Goal: Task Accomplishment & Management: Complete application form

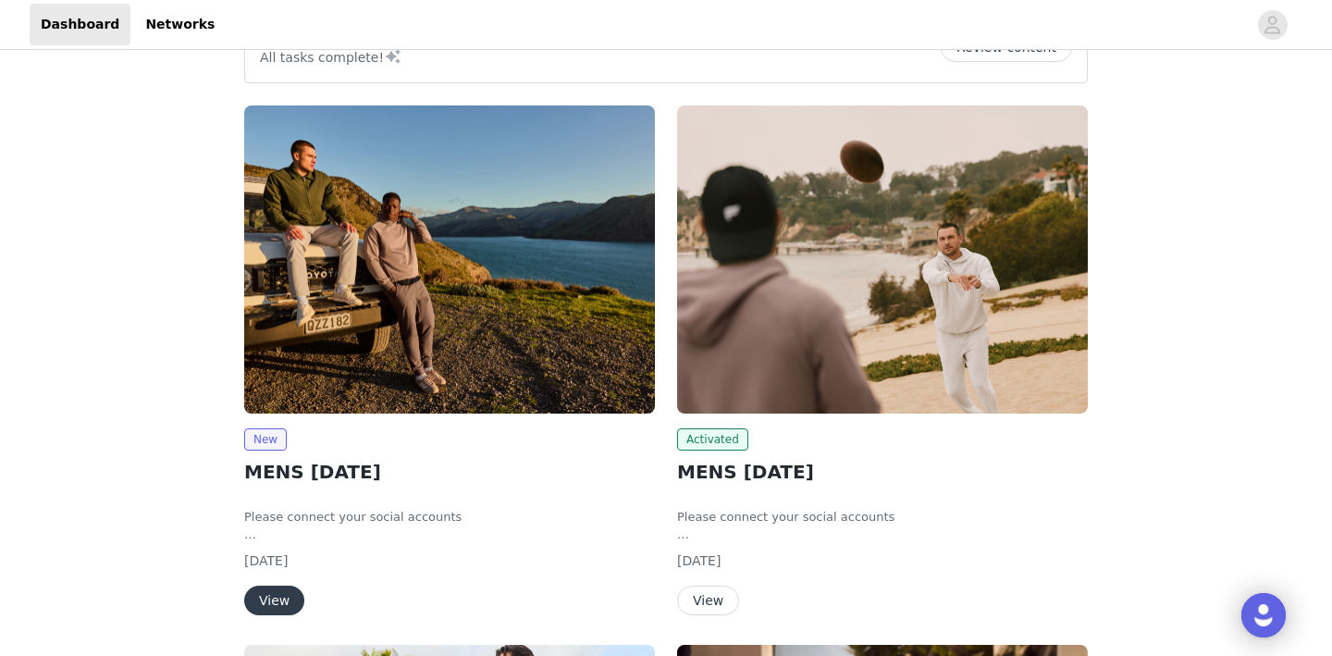
scroll to position [202, 0]
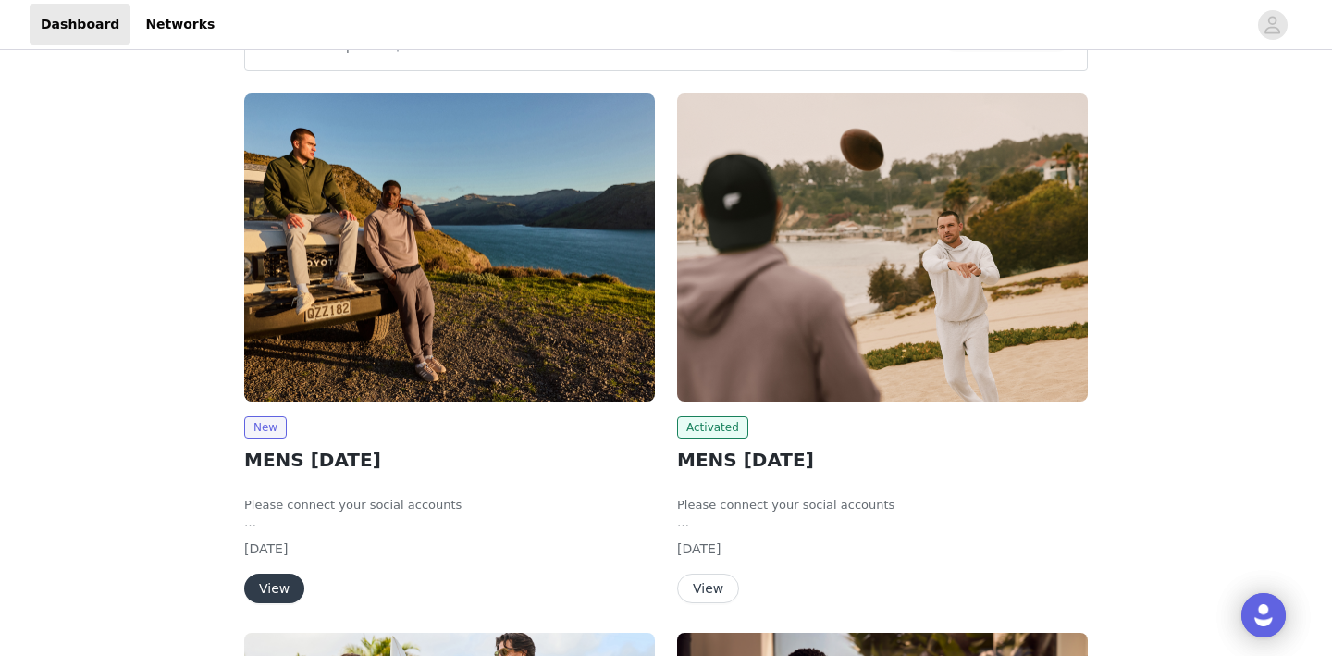
click at [412, 364] on img at bounding box center [449, 247] width 411 height 308
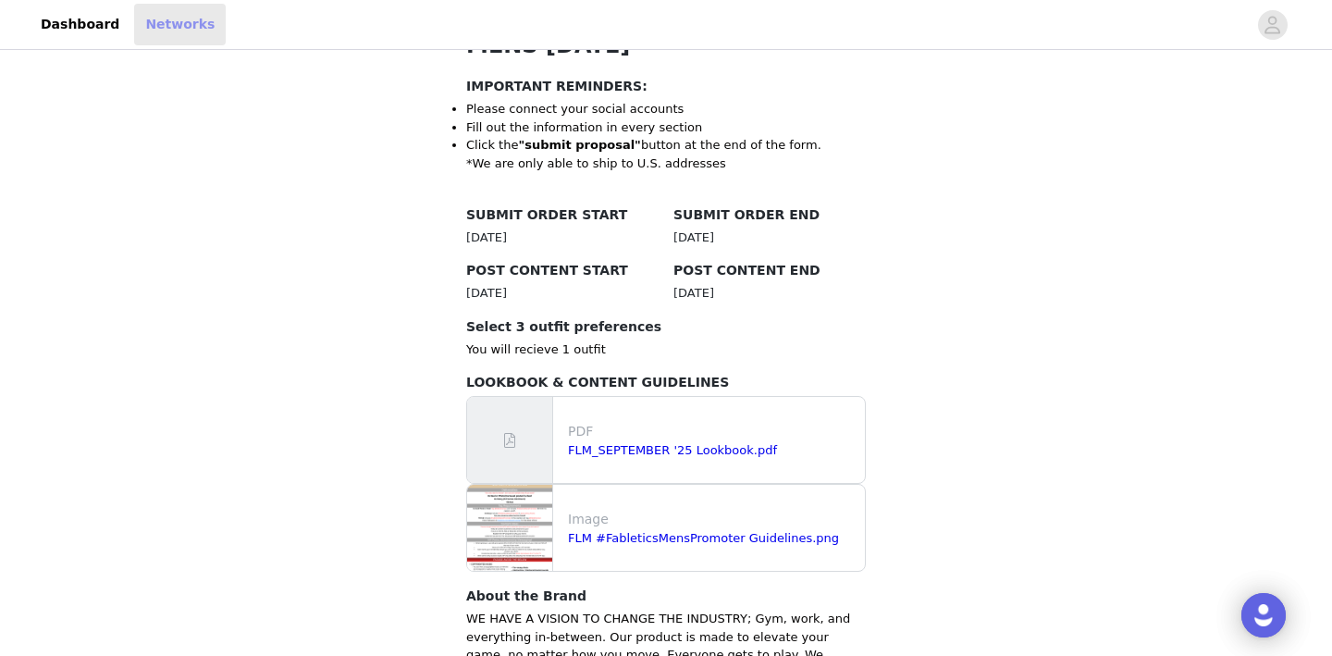
scroll to position [495, 0]
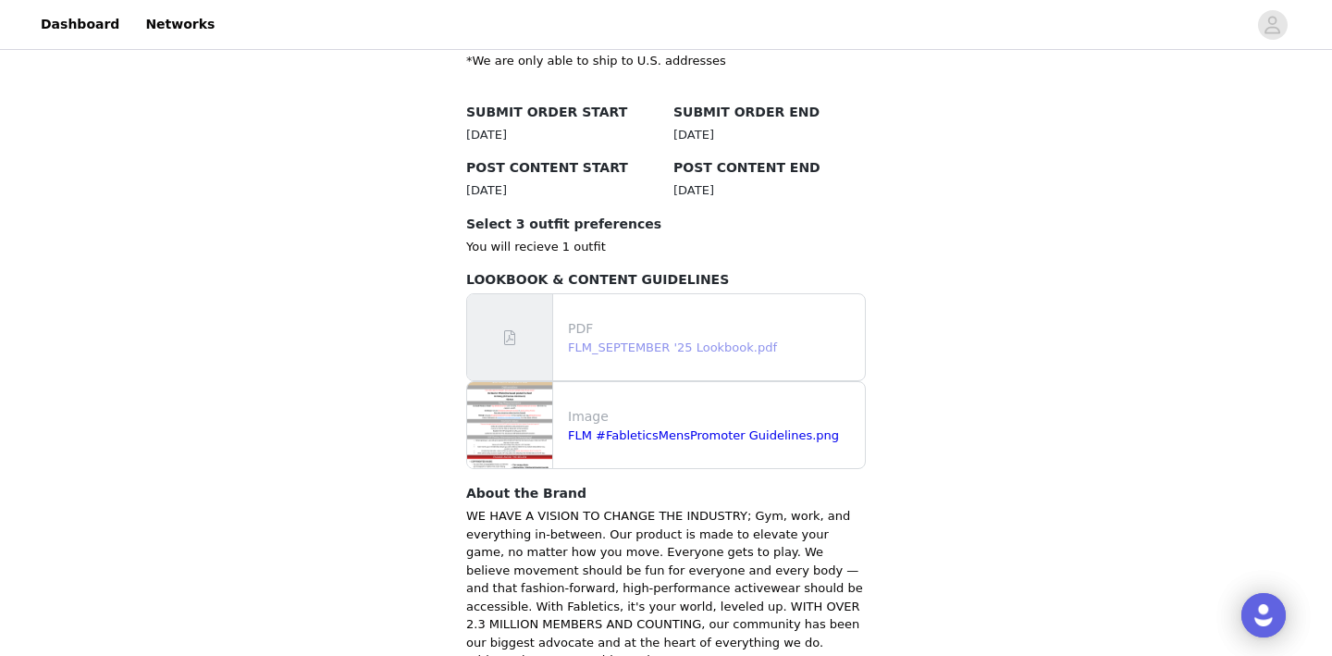
click at [682, 344] on link "FLM_SEPTEMBER '25 Lookbook.pdf" at bounding box center [672, 347] width 209 height 14
click at [741, 351] on link "FLM_SEPTEMBER '25 Lookbook.pdf" at bounding box center [672, 347] width 209 height 14
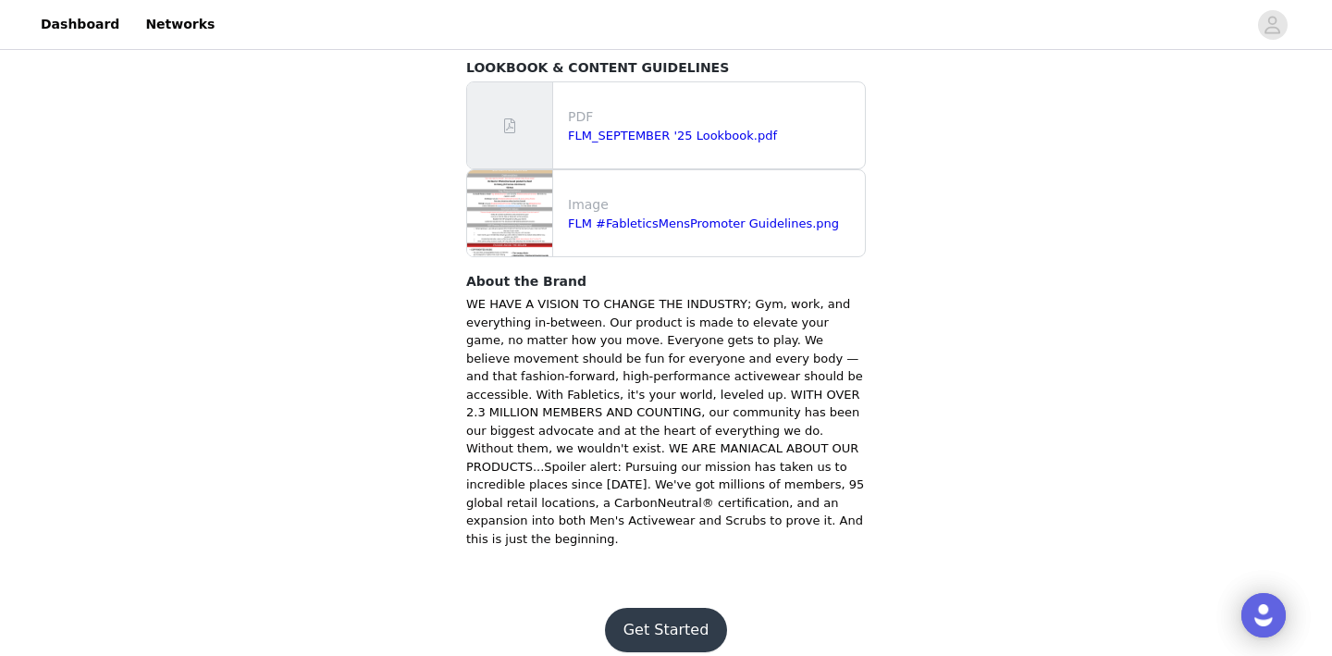
click at [676, 635] on footer "Get Started" at bounding box center [666, 629] width 240 height 89
click at [677, 626] on button "Get Started" at bounding box center [666, 629] width 123 height 44
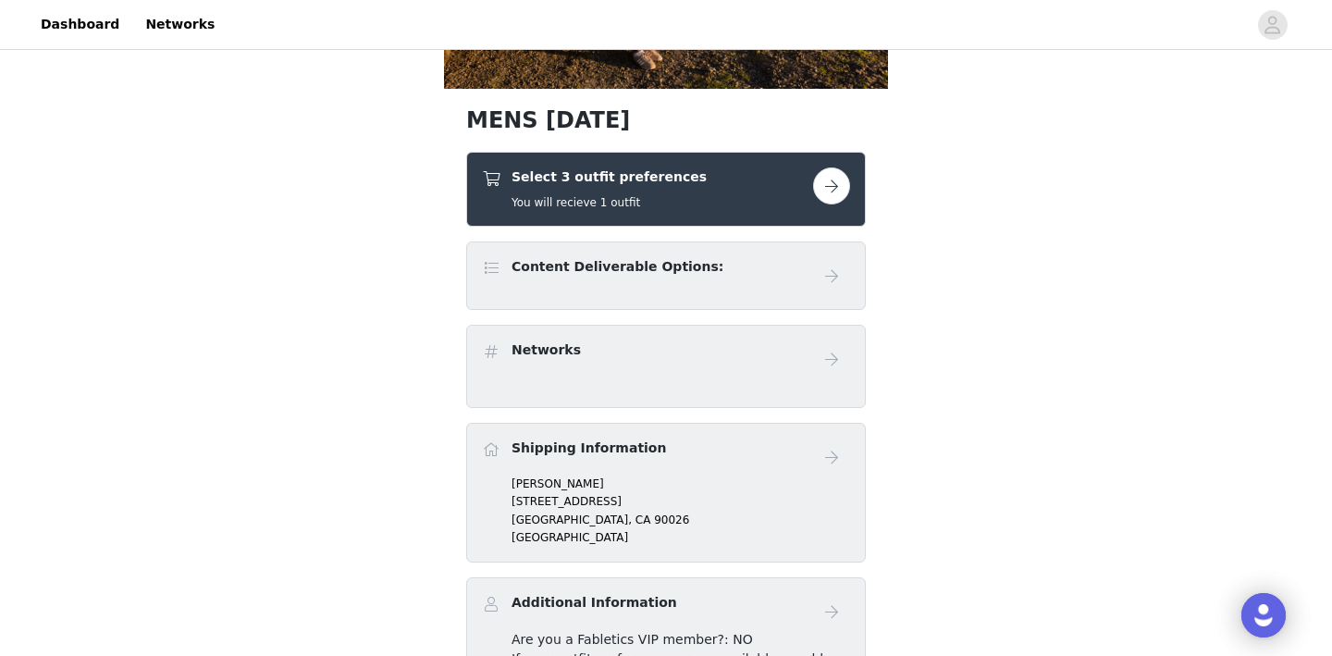
scroll to position [250, 0]
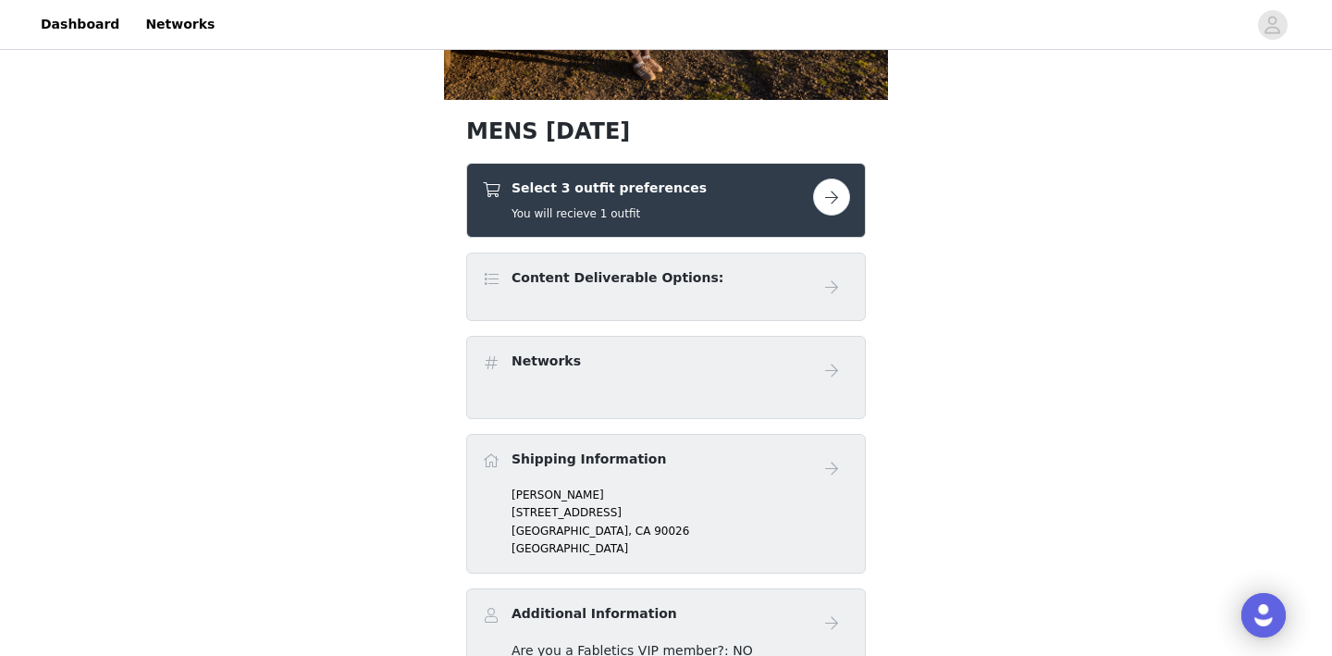
click at [834, 227] on div "Select 3 outfit preferences You will recieve 1 outfit" at bounding box center [665, 200] width 399 height 75
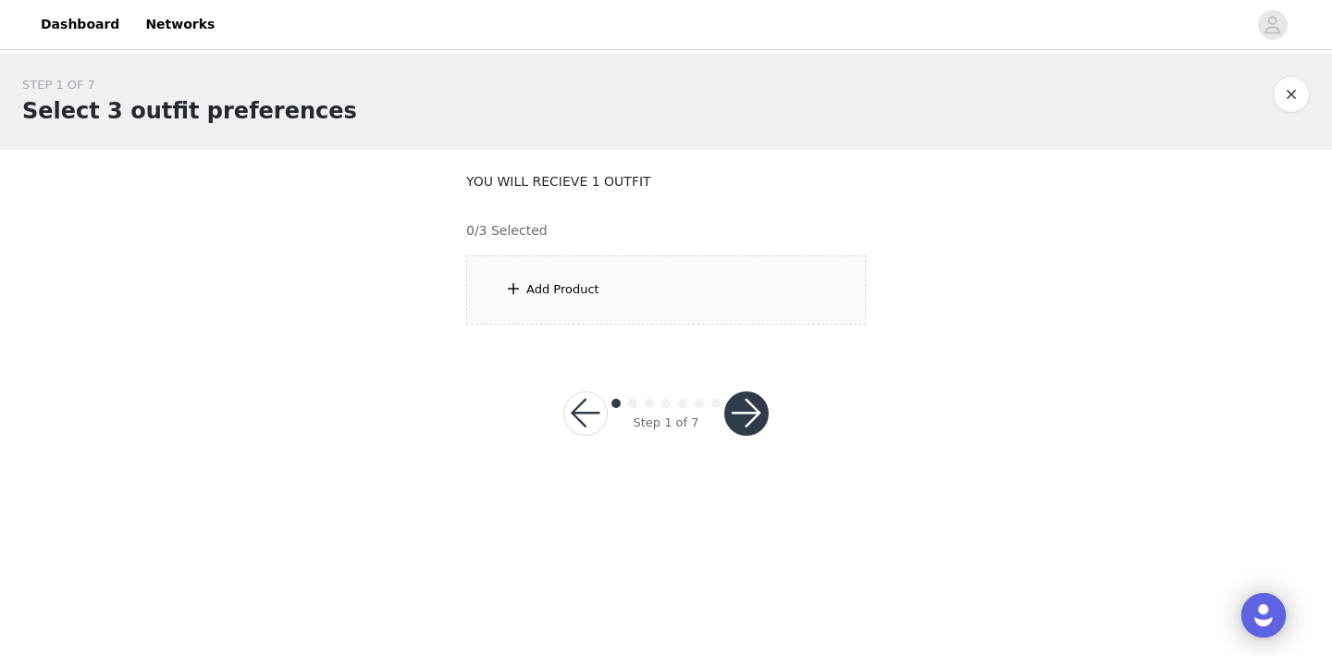
click at [525, 318] on div "Add Product" at bounding box center [665, 289] width 399 height 69
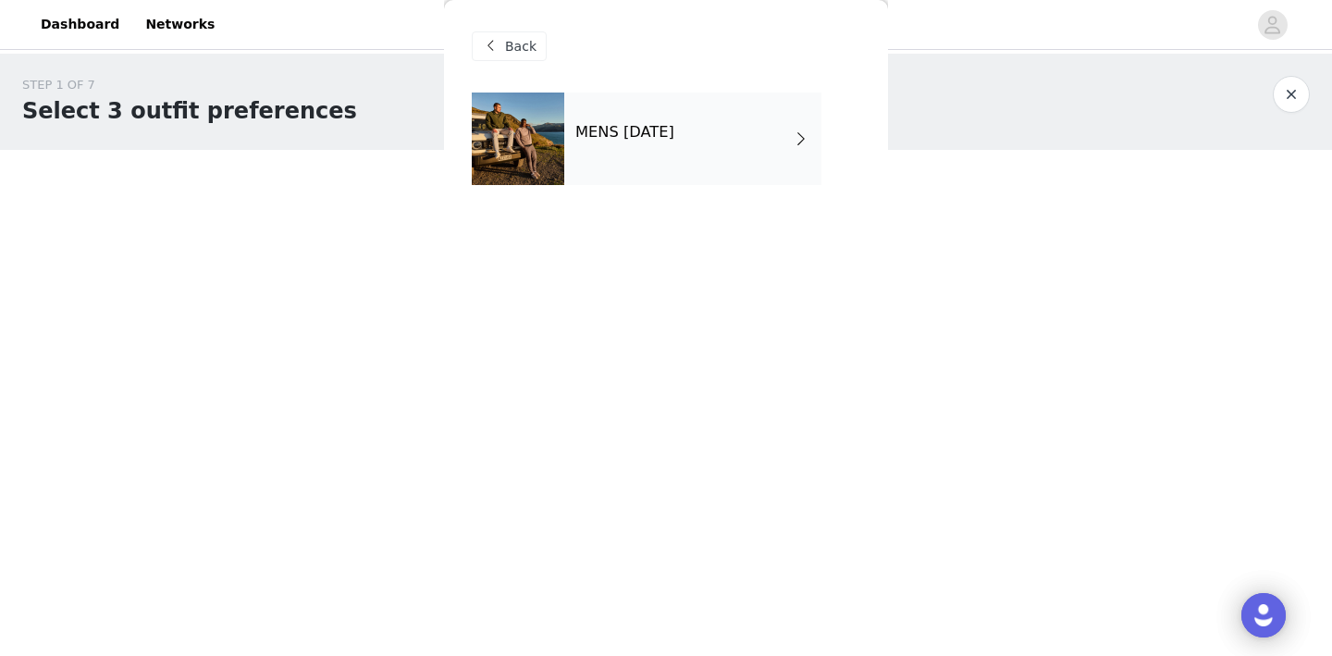
click at [795, 125] on div "MENS [DATE]" at bounding box center [692, 138] width 257 height 92
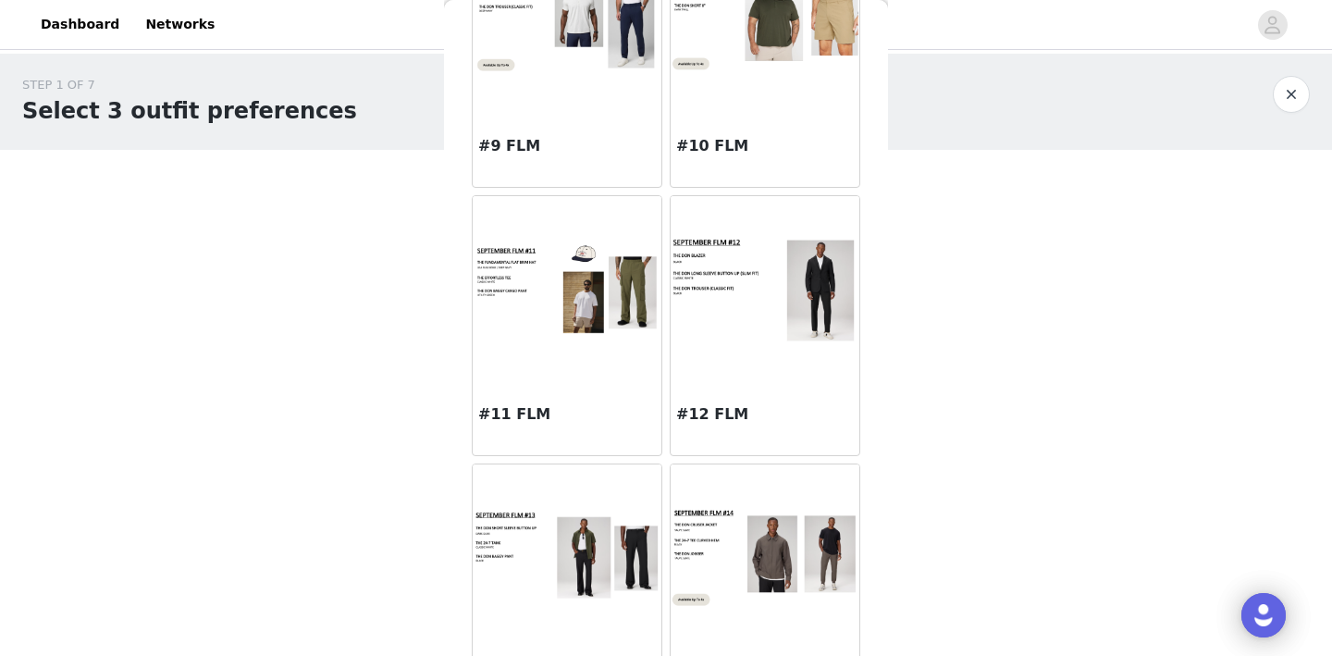
scroll to position [1440, 0]
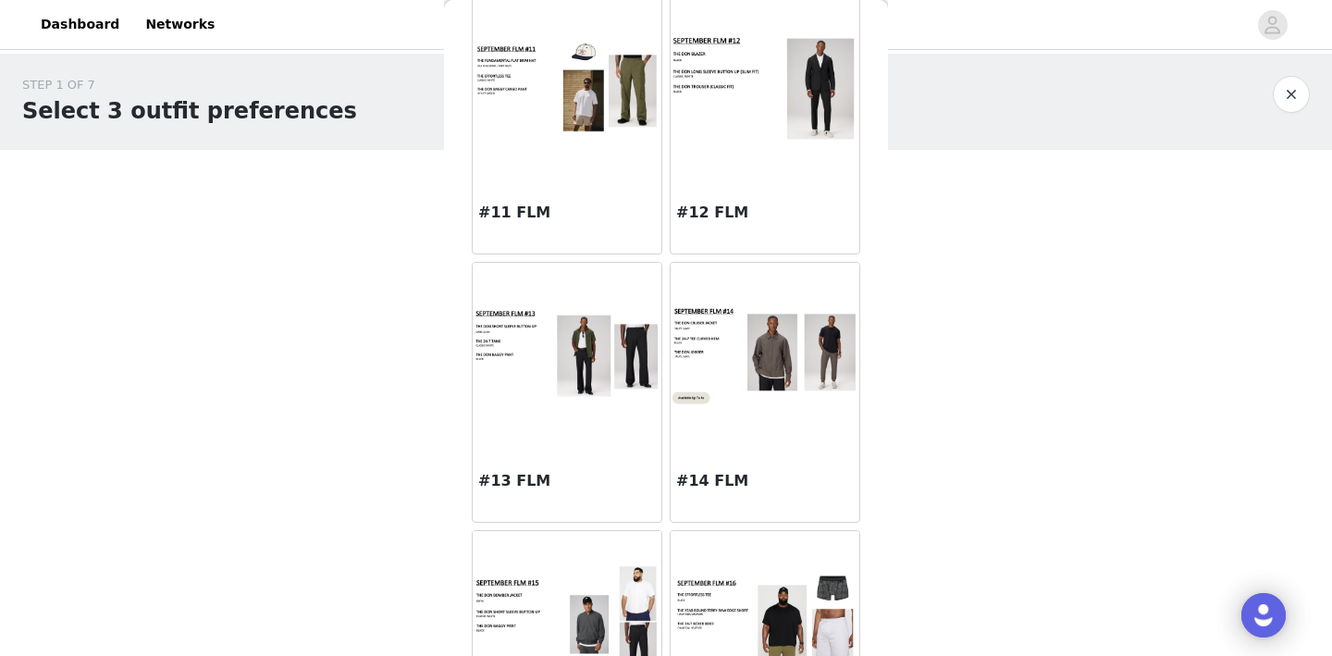
click at [828, 161] on div at bounding box center [764, 86] width 189 height 185
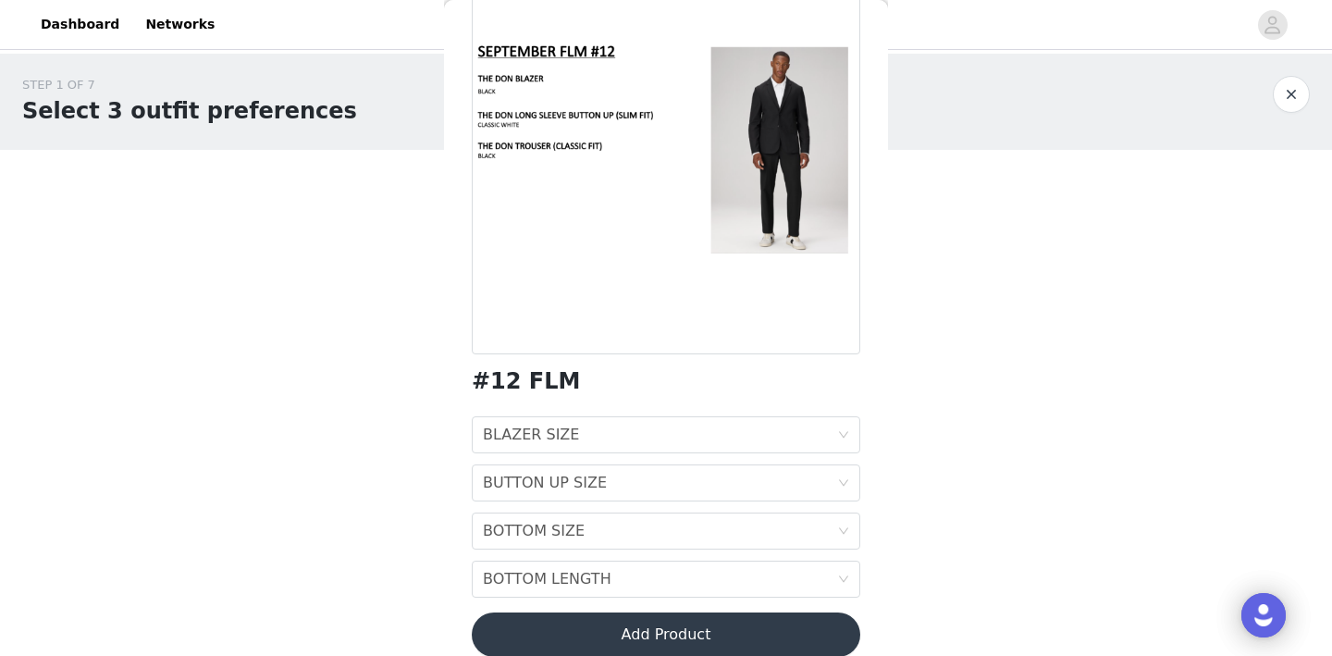
scroll to position [170, 0]
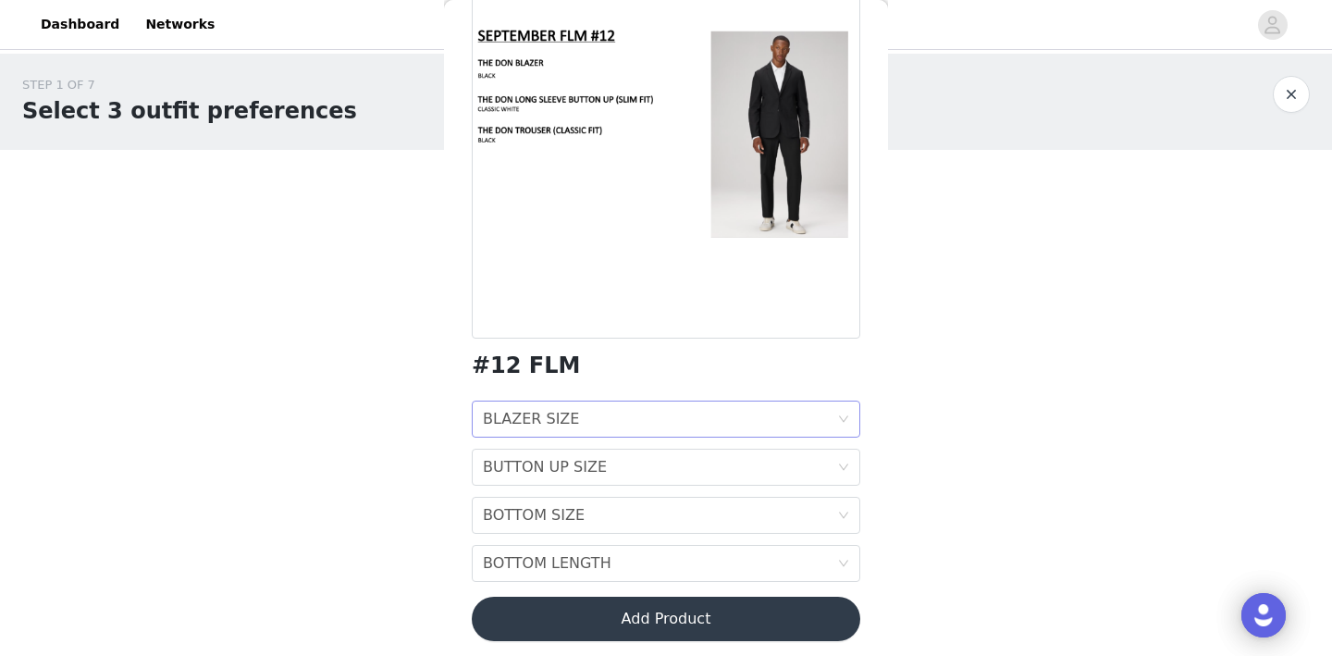
click at [829, 411] on div "BLAZER SIZE BLAZER SIZE" at bounding box center [660, 418] width 354 height 35
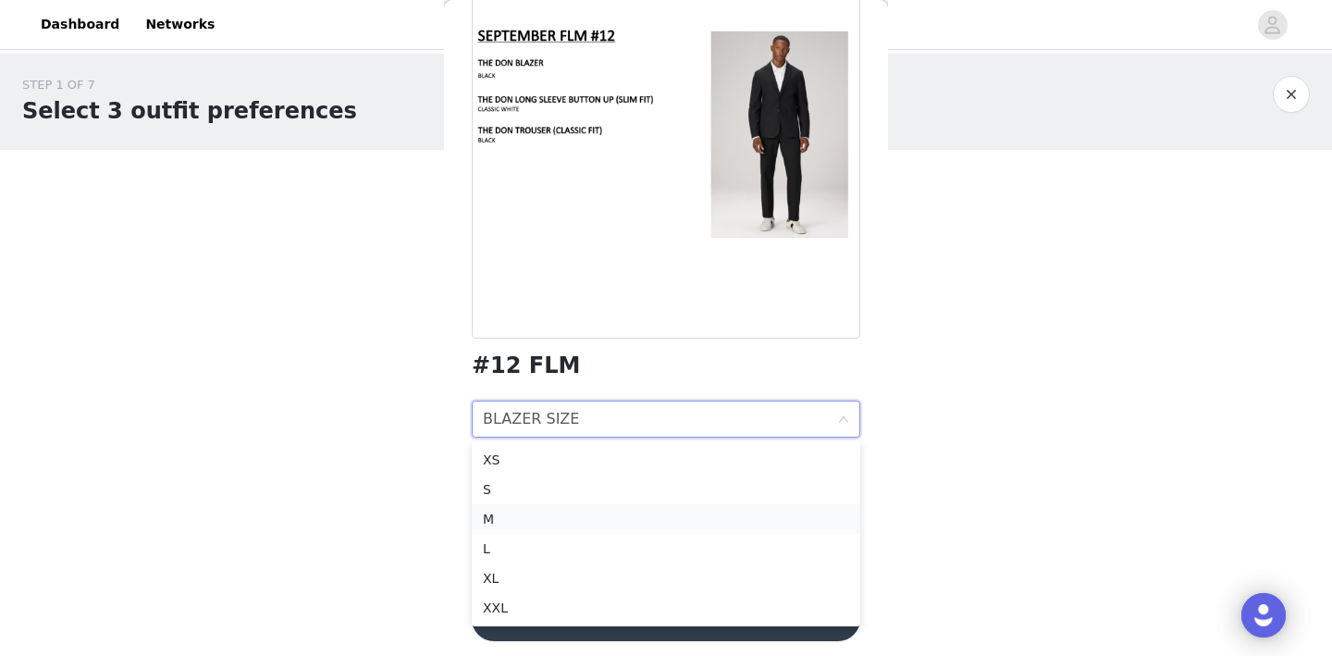
click at [820, 515] on div "M" at bounding box center [666, 519] width 366 height 20
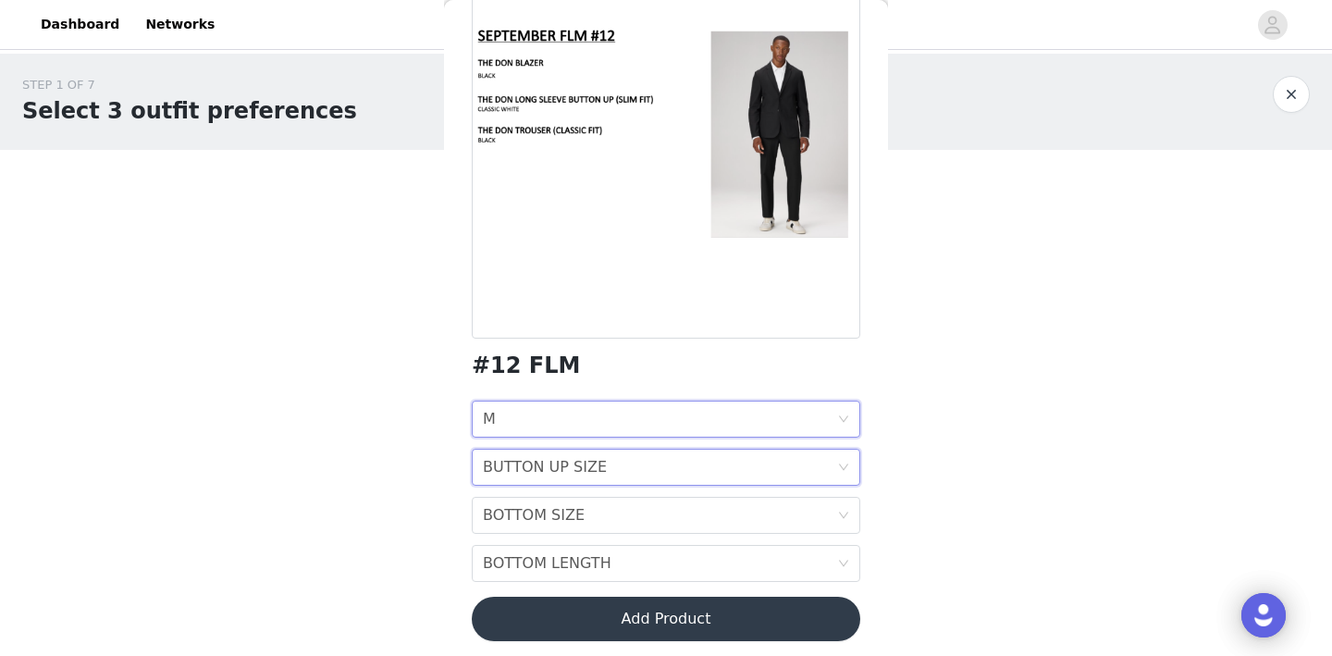
click at [795, 475] on div "BUTTON UP SIZE BUTTON UP SIZE" at bounding box center [660, 466] width 354 height 35
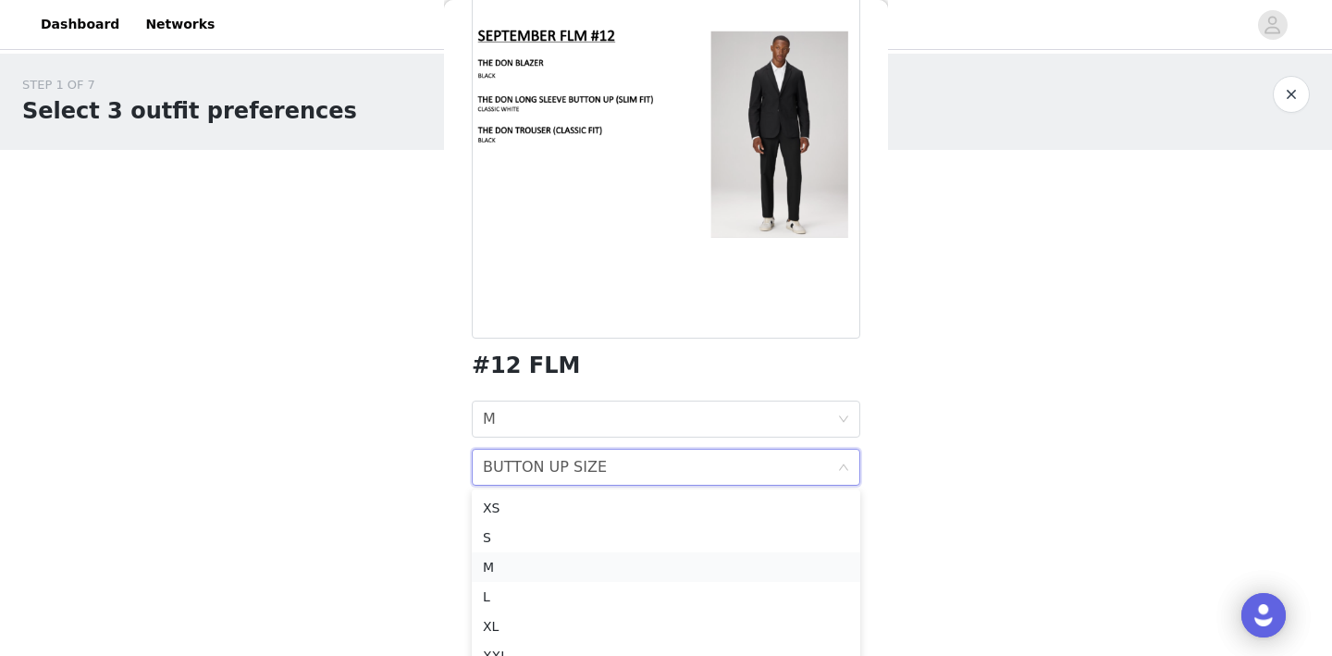
click at [803, 569] on div "M" at bounding box center [666, 567] width 366 height 20
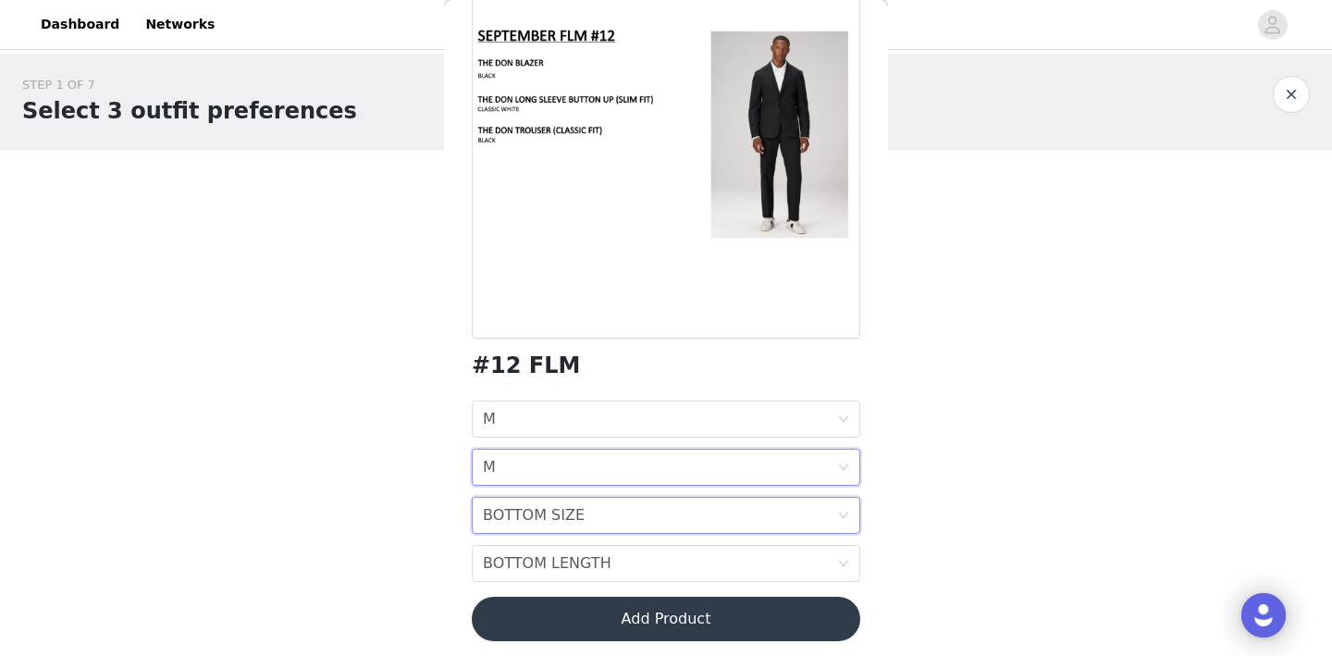
click at [807, 508] on div "BOTTOM SIZE BOTTOM SIZE" at bounding box center [660, 514] width 354 height 35
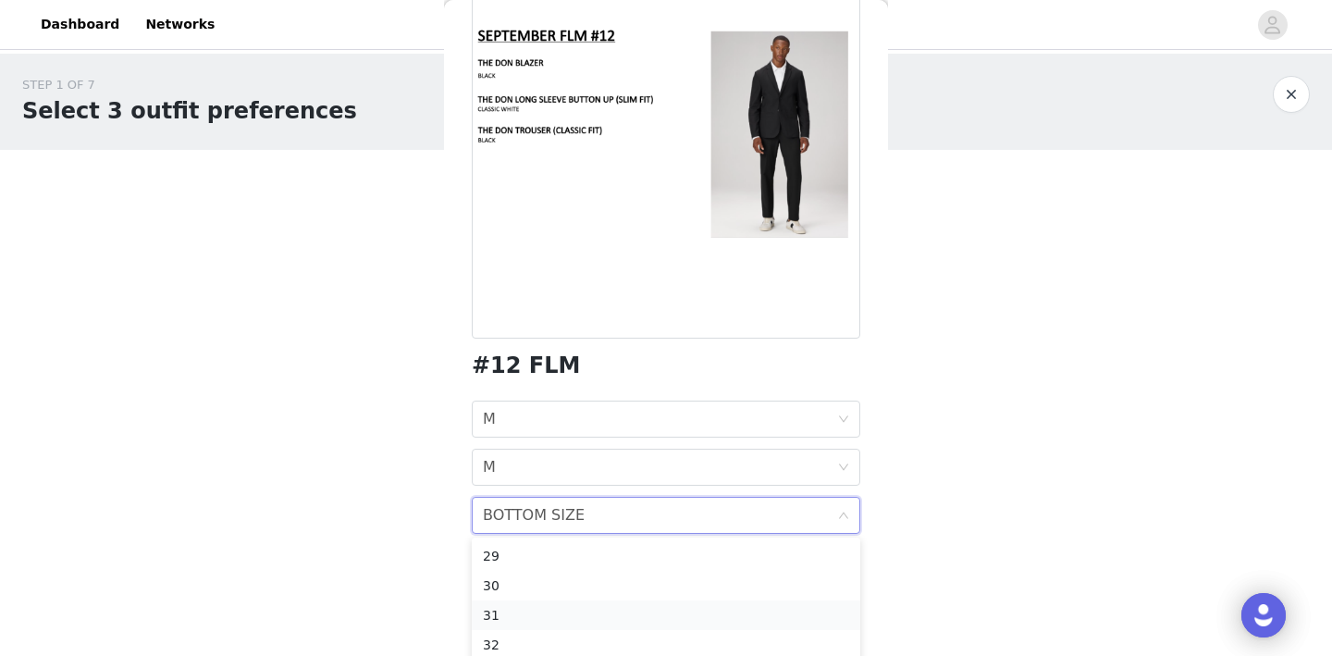
click at [804, 608] on div "31" at bounding box center [666, 615] width 366 height 20
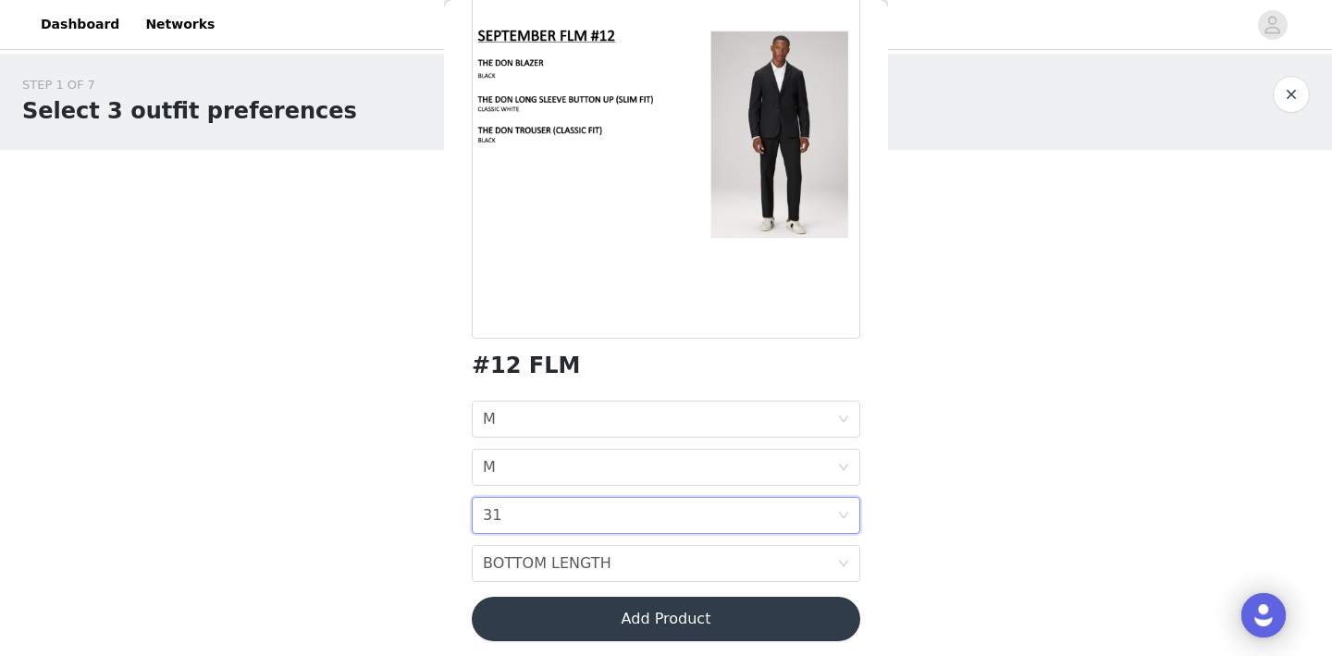
click at [929, 513] on body "Dashboard Networks STEP 1 OF 7 Select 3 outfit preferences YOU WILL RECIEVE 1 O…" at bounding box center [666, 328] width 1332 height 656
click at [807, 550] on div "BOTTOM LENGTH BOTTOM LENGTH" at bounding box center [660, 563] width 354 height 35
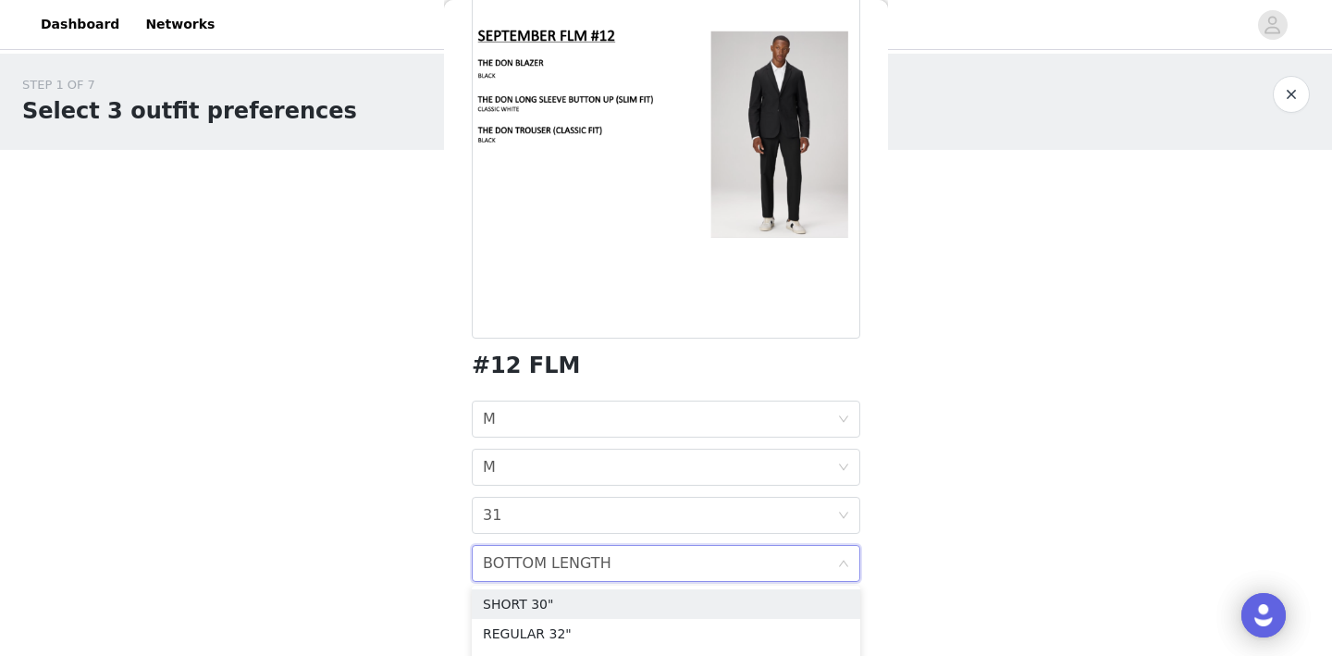
scroll to position [26, 0]
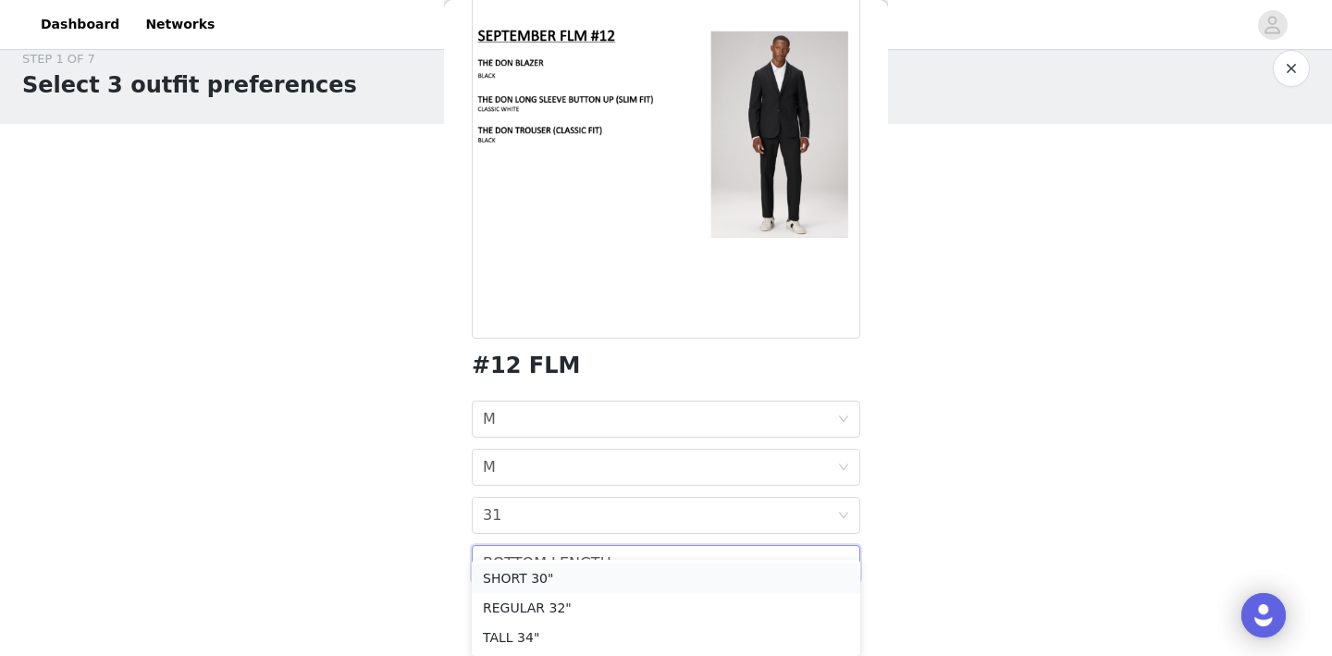
click at [692, 577] on div "SHORT 30"" at bounding box center [666, 578] width 366 height 20
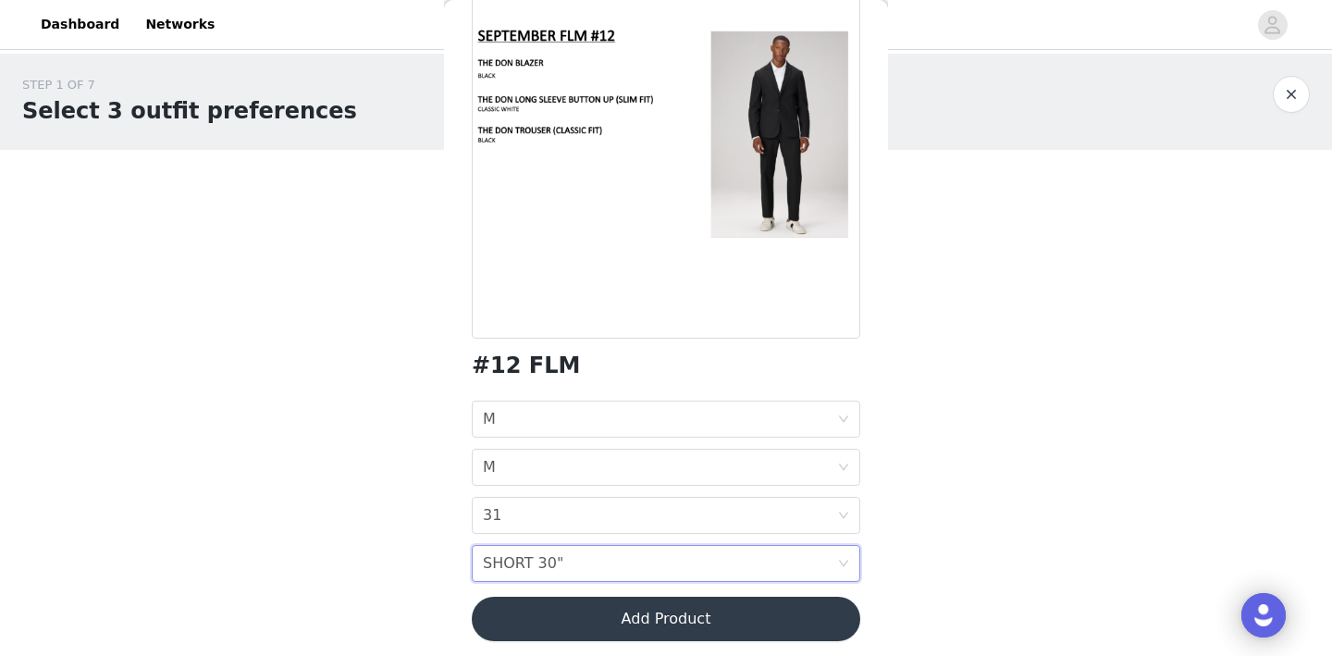
scroll to position [0, 0]
click at [769, 573] on div "BOTTOM LENGTH SHORT 30"" at bounding box center [660, 563] width 354 height 35
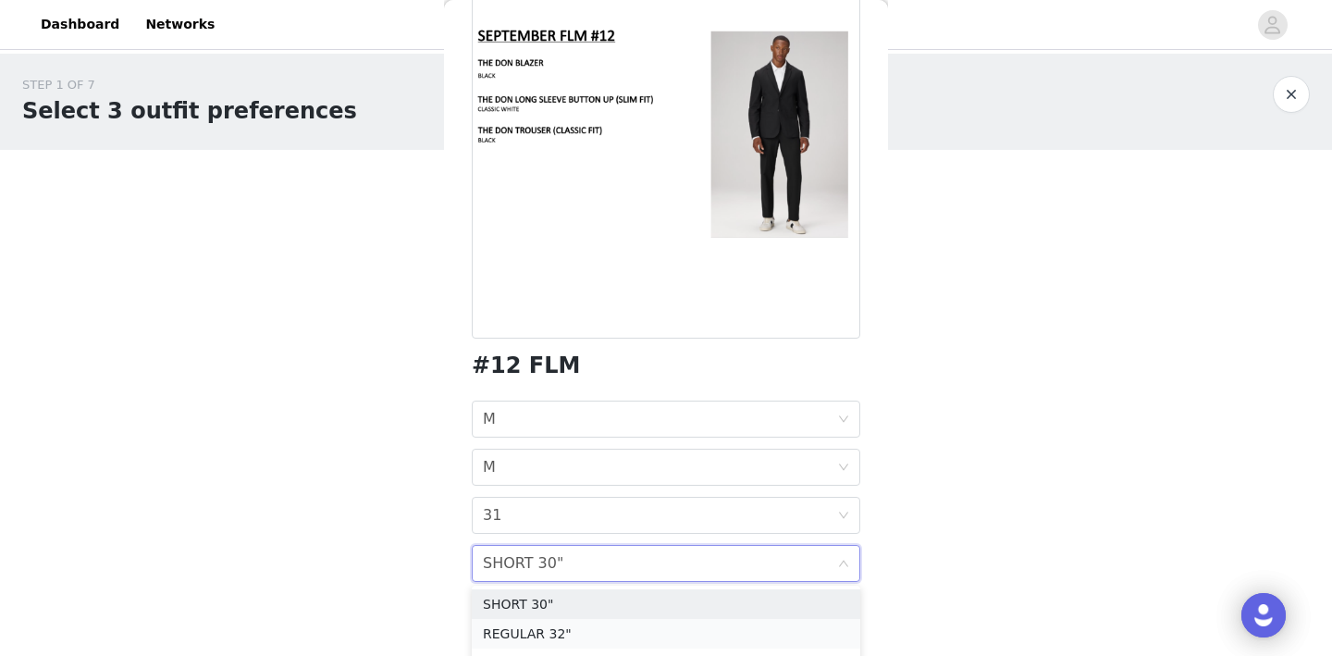
scroll to position [26, 0]
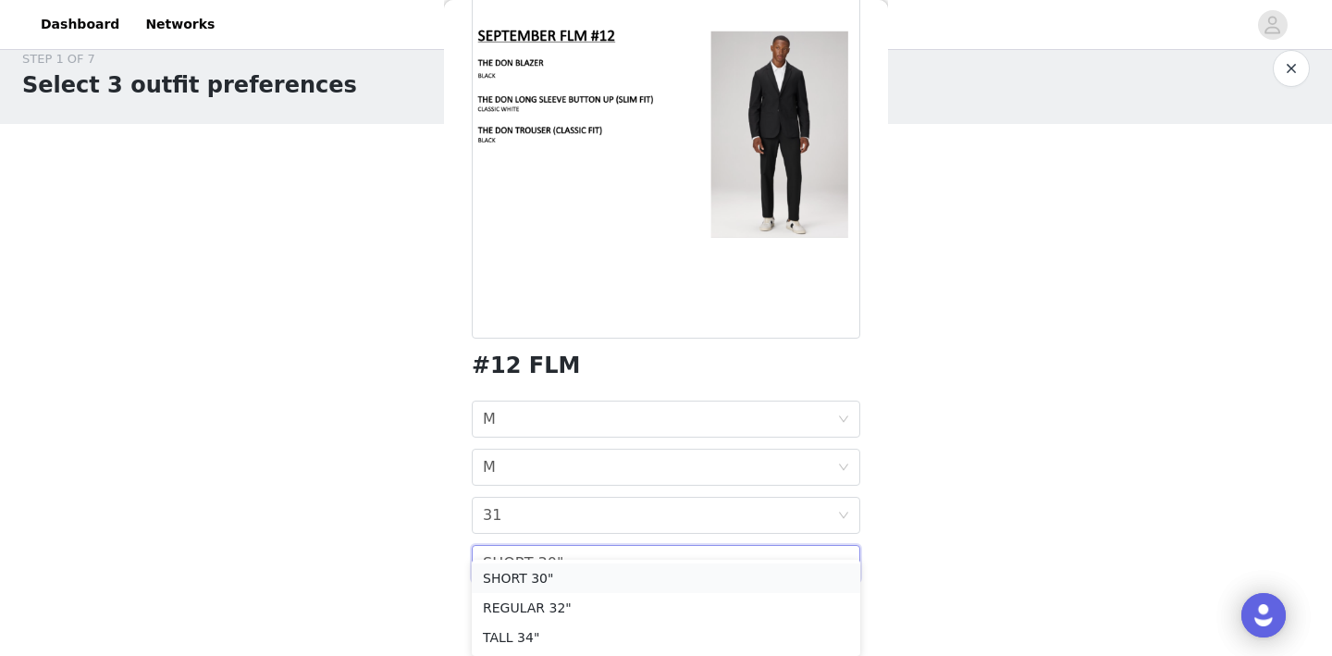
click at [628, 576] on div "SHORT 30"" at bounding box center [666, 578] width 366 height 20
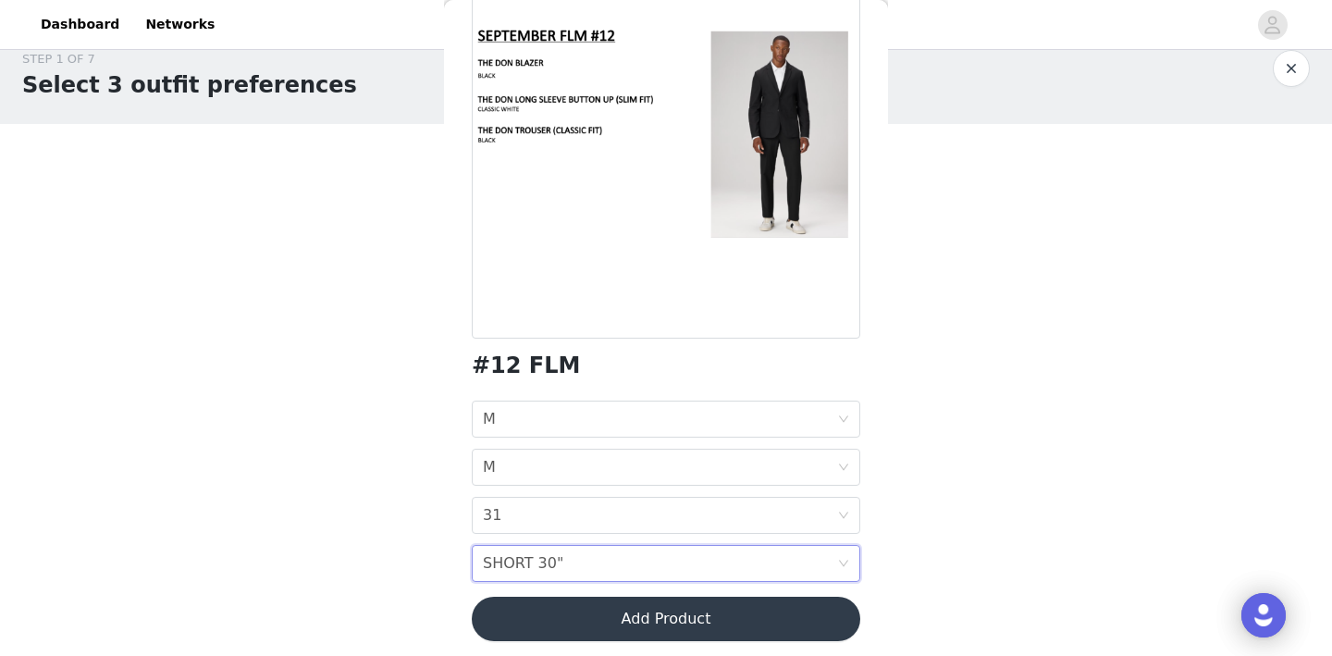
scroll to position [0, 0]
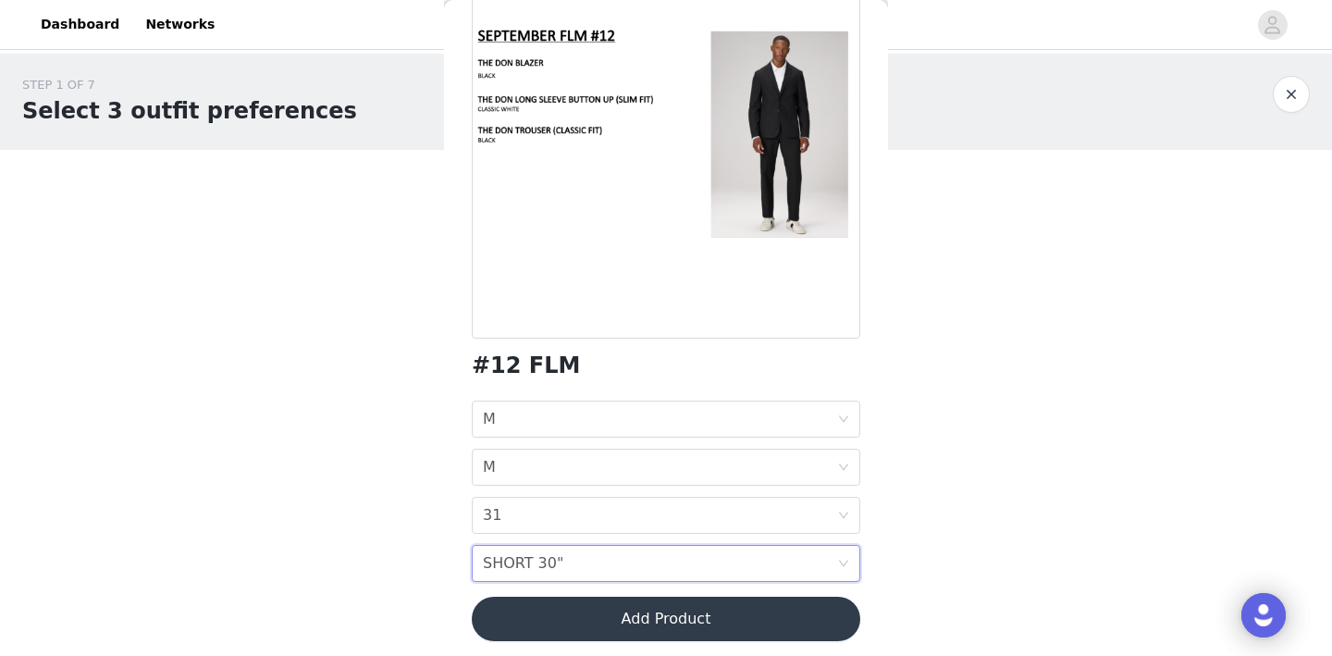
click at [724, 618] on button "Add Product" at bounding box center [666, 618] width 388 height 44
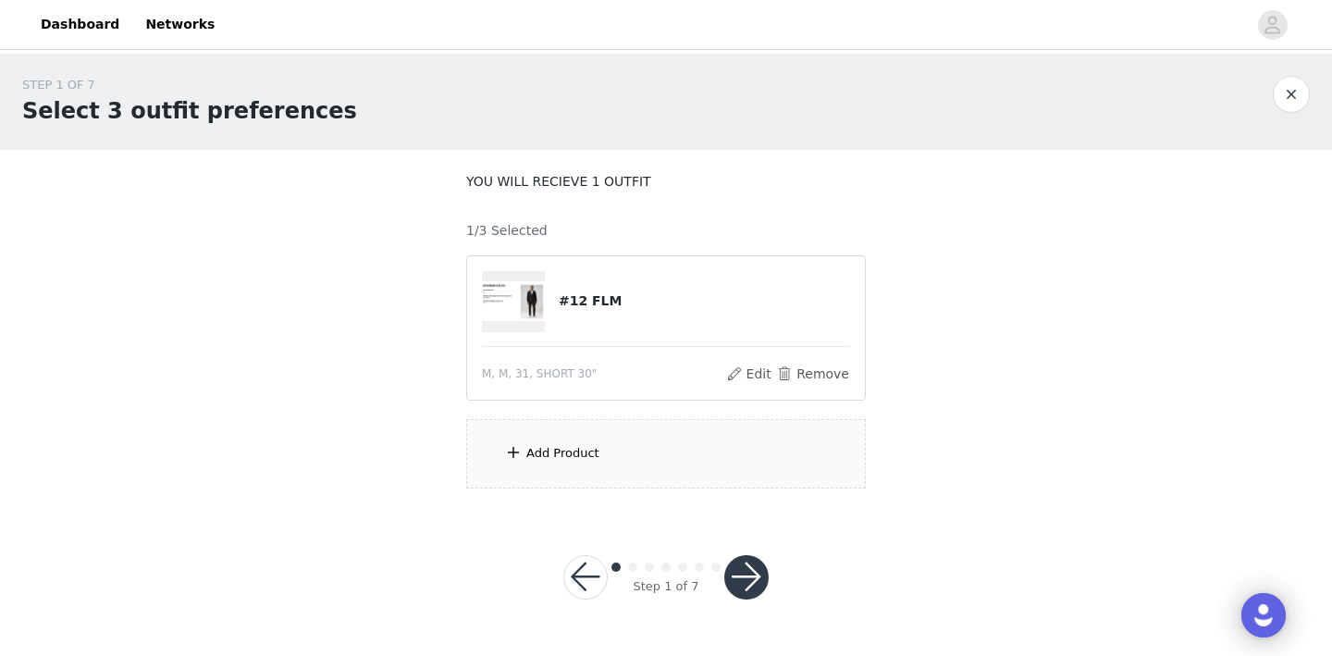
click at [723, 478] on div "Add Product" at bounding box center [665, 453] width 399 height 69
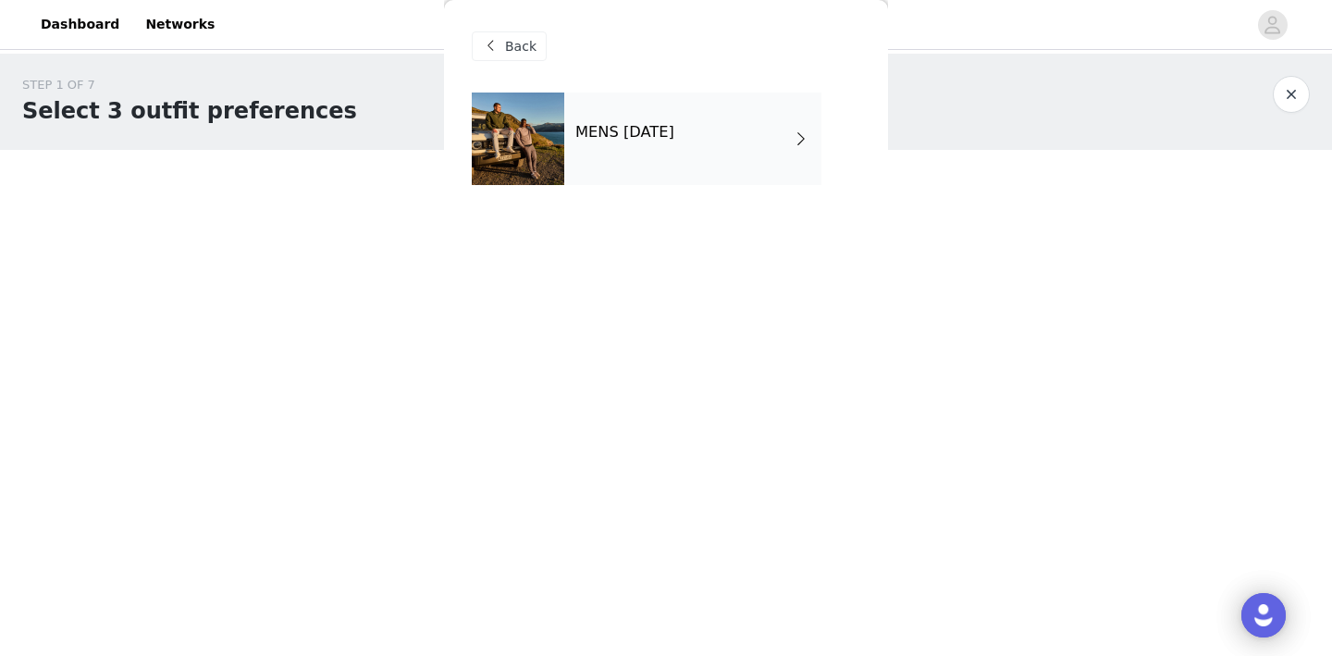
click at [728, 148] on div "MENS [DATE]" at bounding box center [692, 138] width 257 height 92
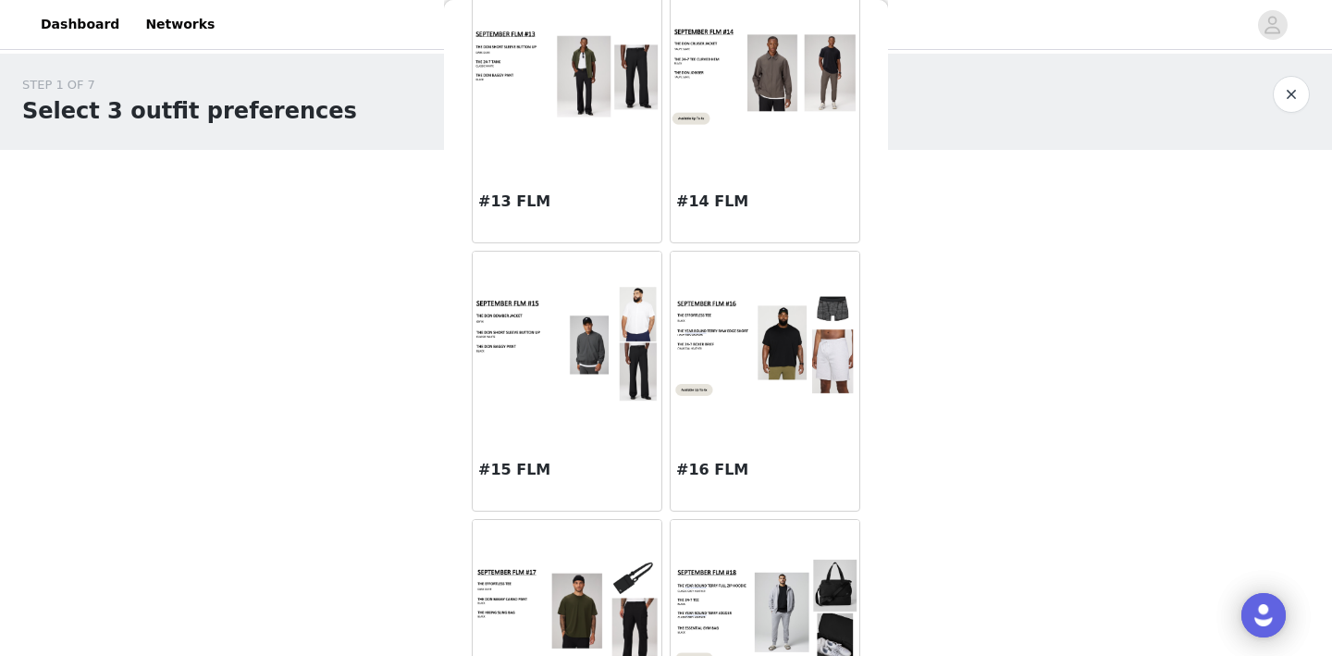
scroll to position [1847, 0]
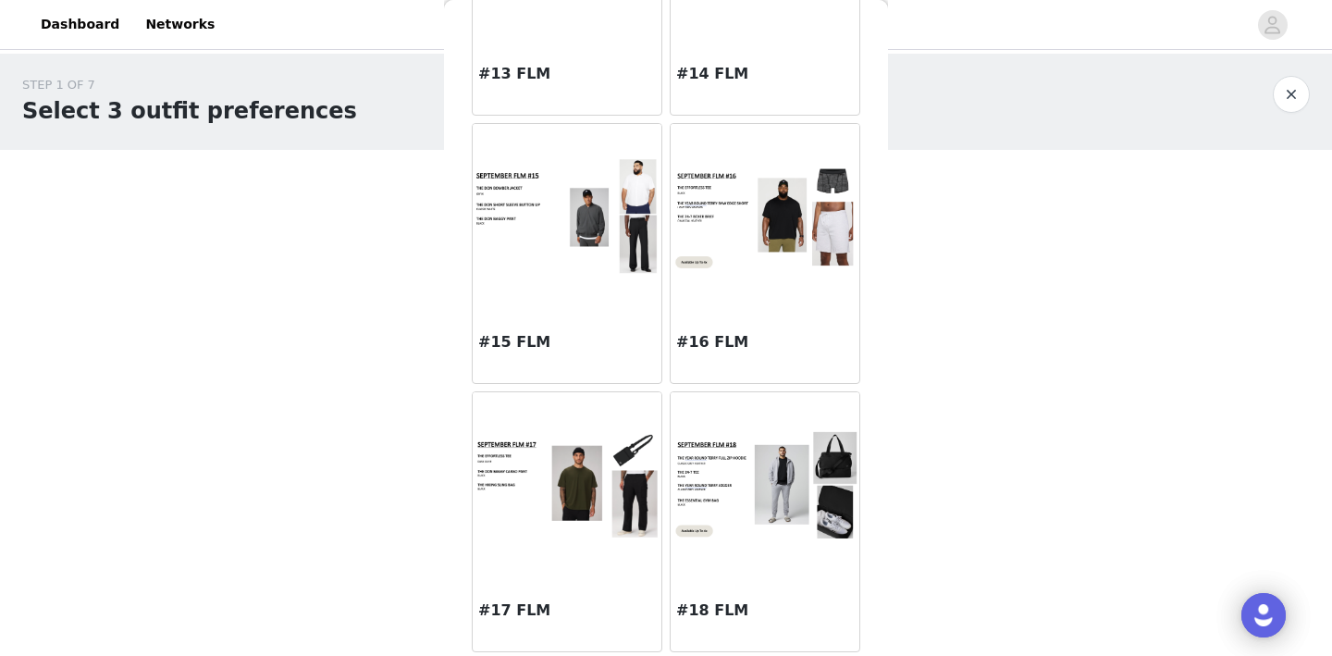
click at [583, 478] on img at bounding box center [566, 485] width 189 height 108
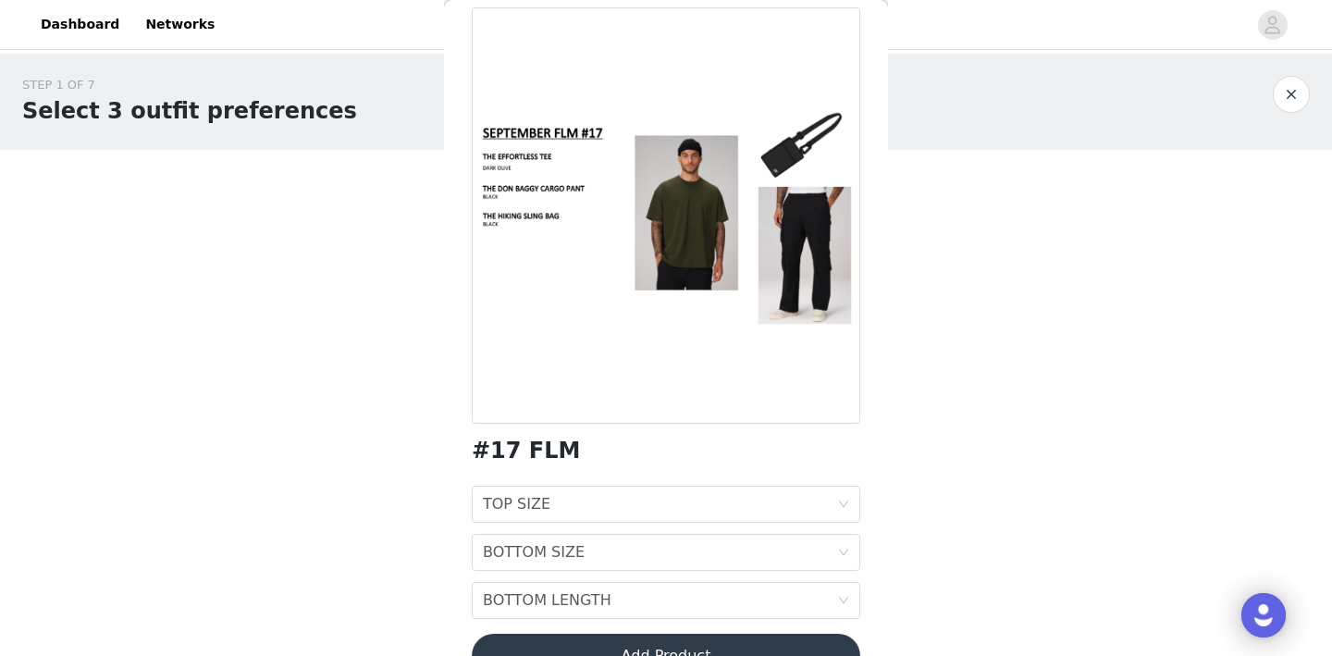
scroll to position [129, 0]
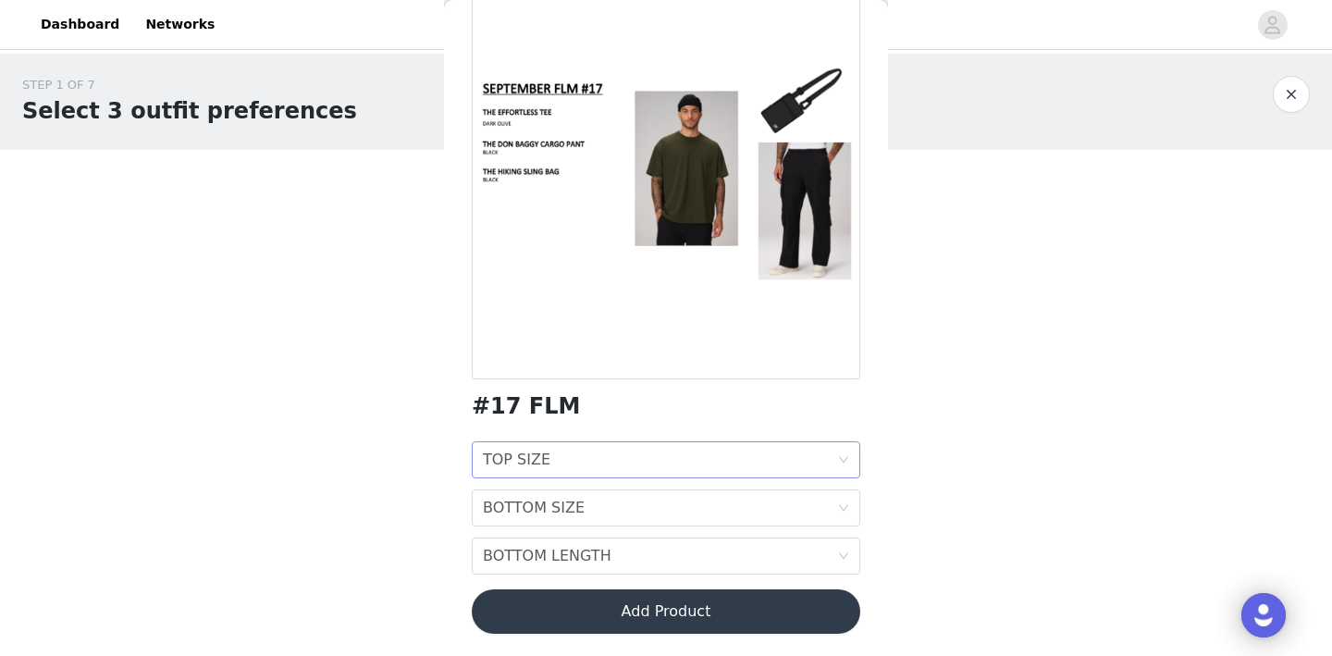
click at [604, 455] on div "TOP SIZE TOP SIZE" at bounding box center [660, 459] width 354 height 35
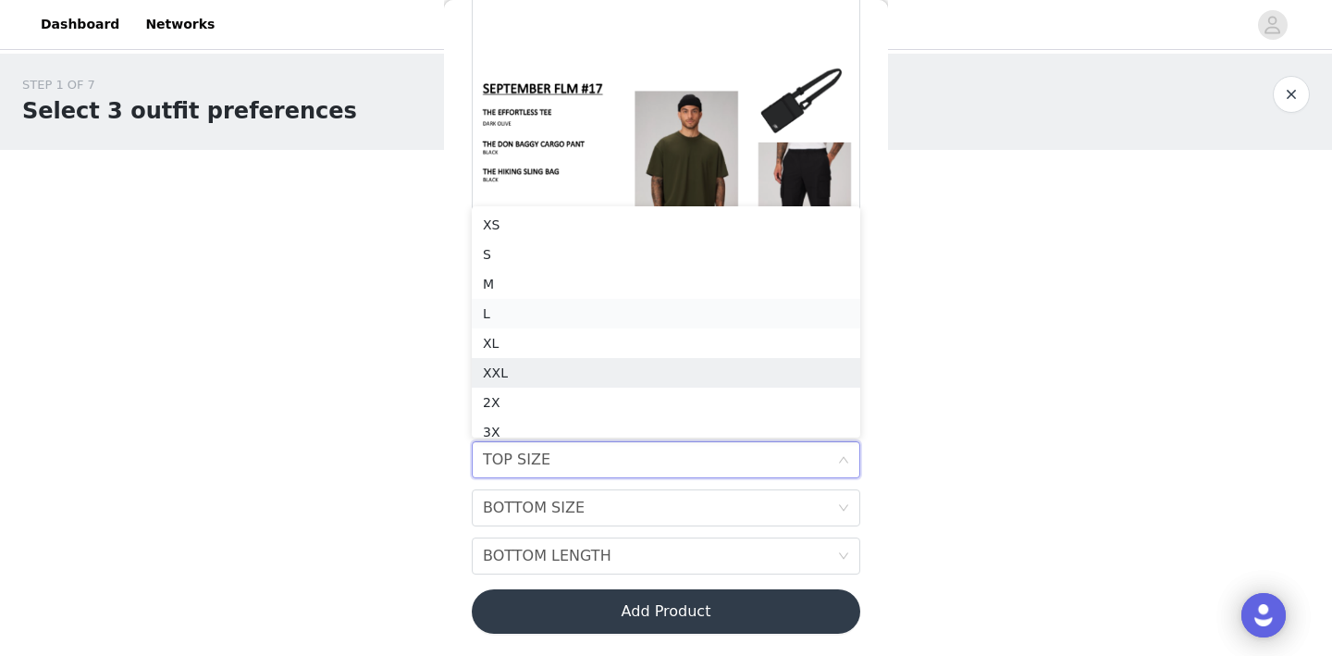
scroll to position [9, 0]
click at [565, 302] on div "L" at bounding box center [666, 304] width 366 height 20
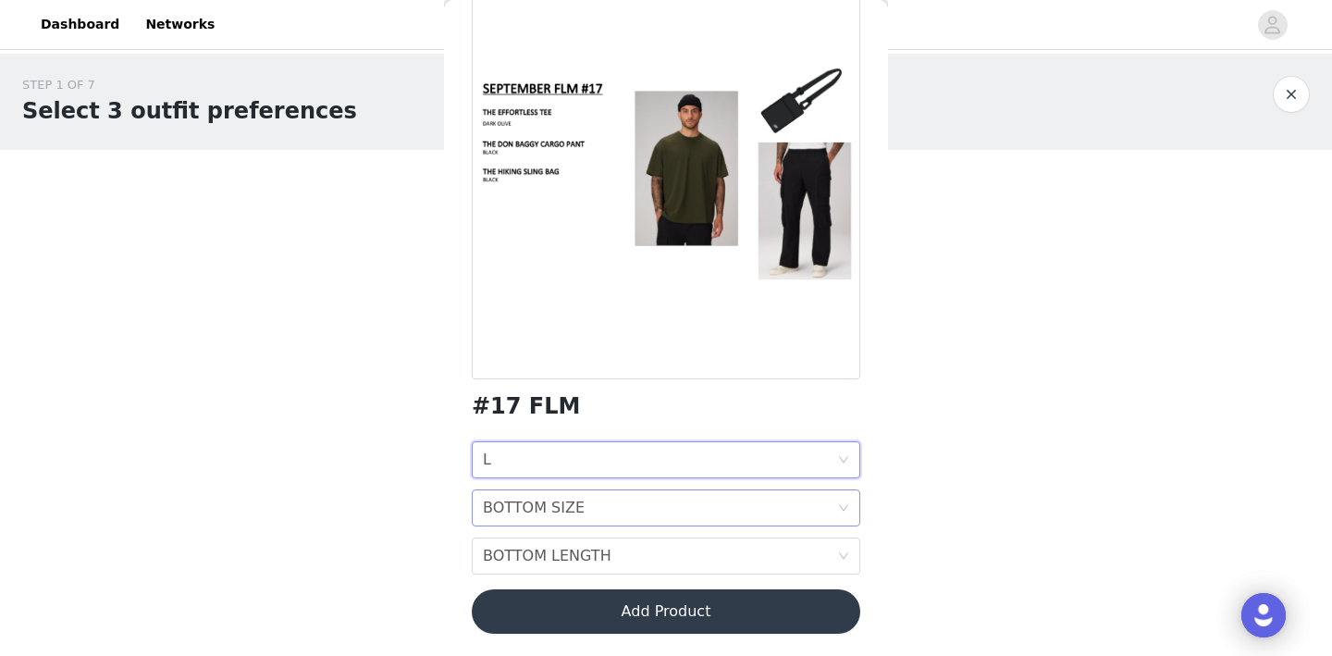
click at [638, 508] on div "BOTTOM SIZE BOTTOM SIZE" at bounding box center [660, 507] width 354 height 35
click at [592, 378] on div "M" at bounding box center [666, 378] width 366 height 20
click at [625, 562] on div "BOTTOM LENGTH BOTTOM LENGTH" at bounding box center [660, 555] width 354 height 35
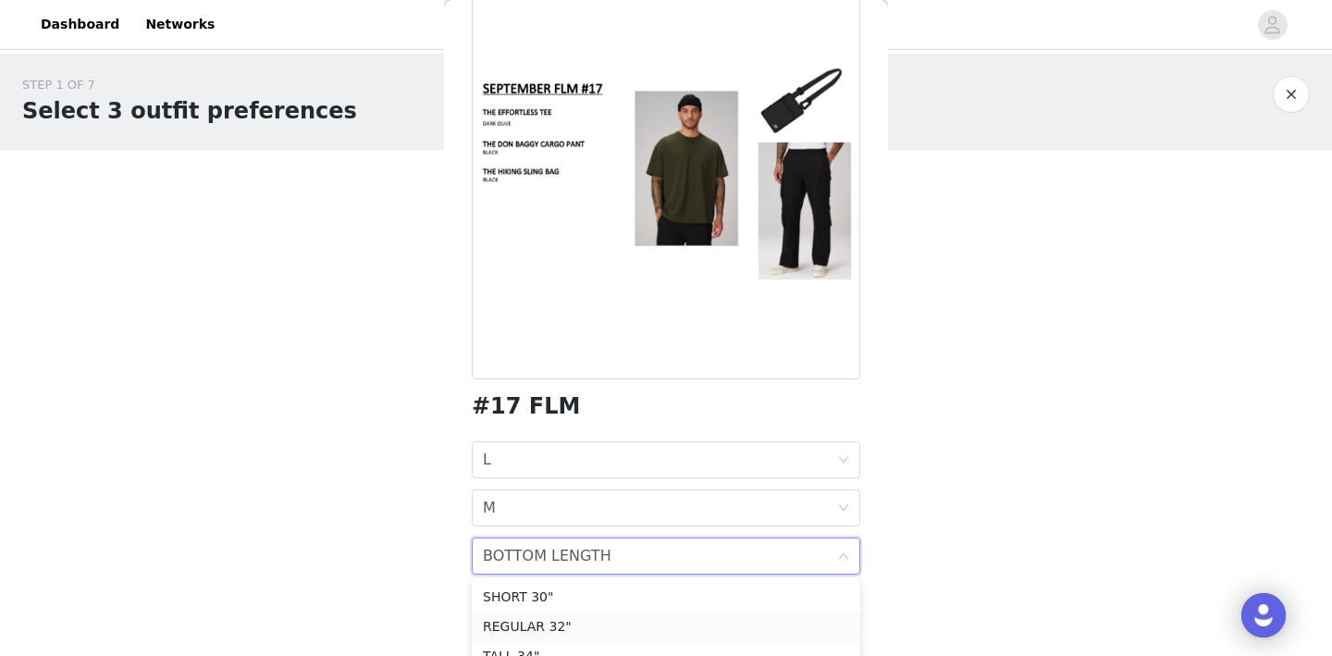
click at [637, 620] on div "REGULAR 32"" at bounding box center [666, 626] width 366 height 20
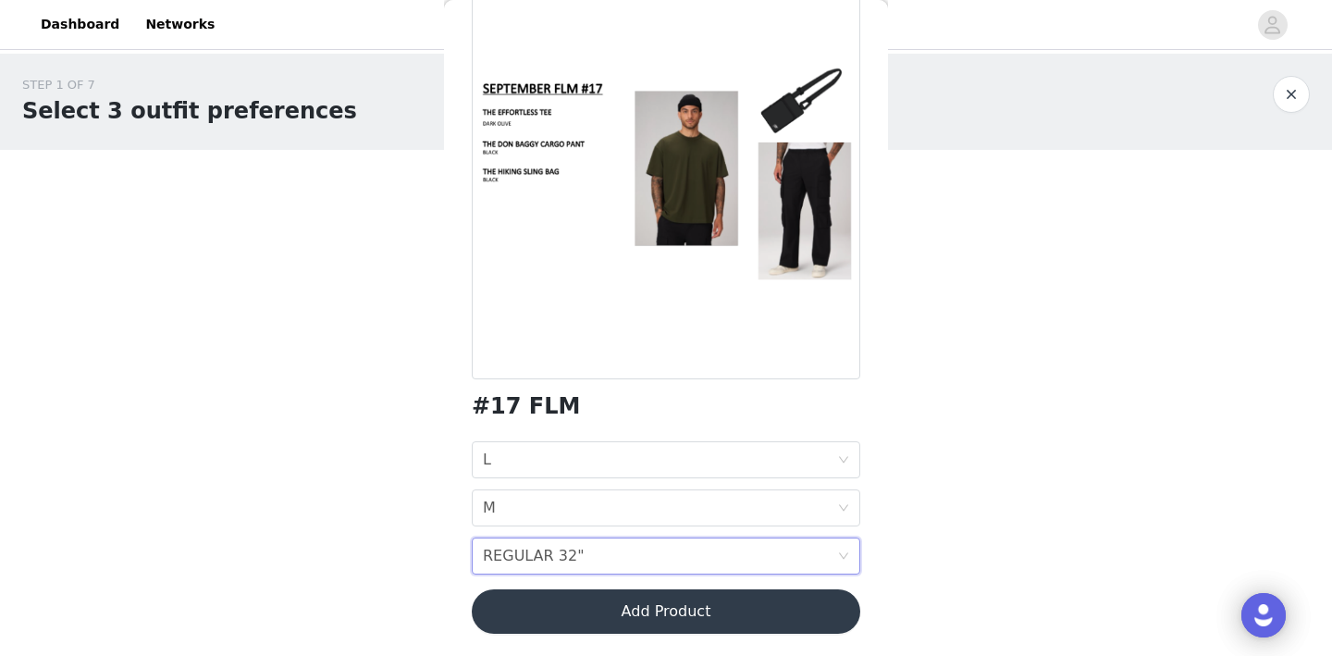
click at [644, 609] on button "Add Product" at bounding box center [666, 611] width 388 height 44
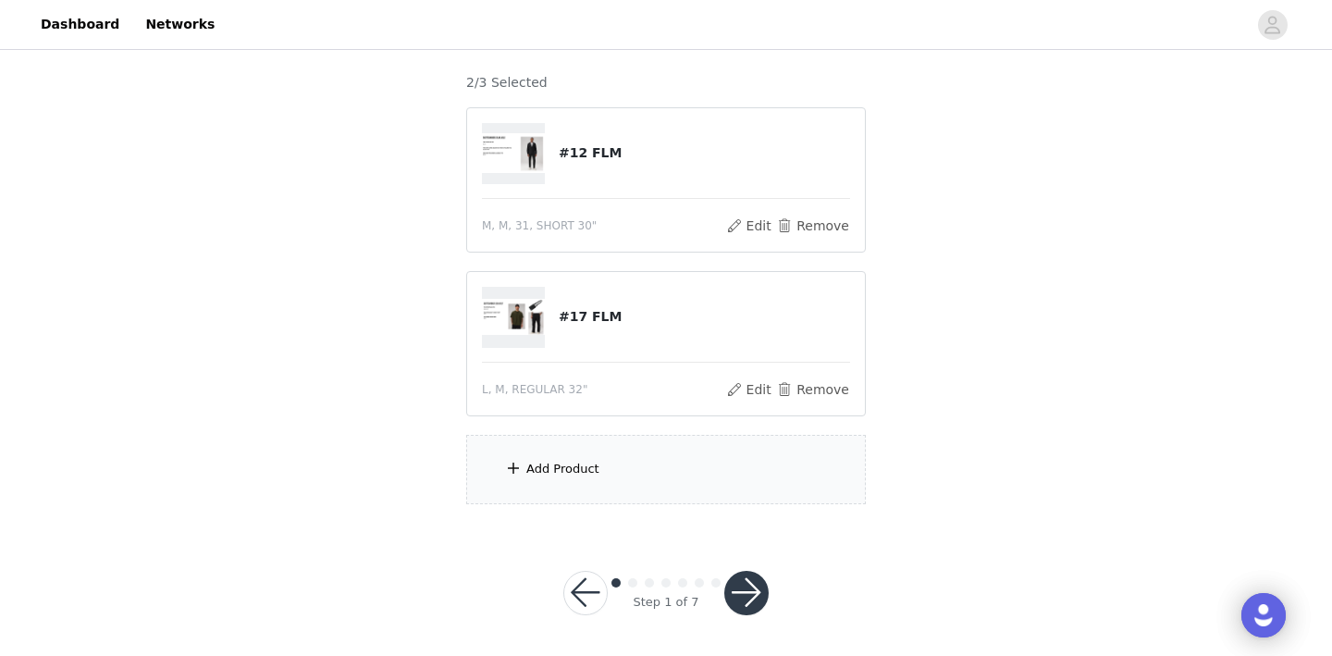
scroll to position [151, 0]
click at [620, 440] on div "Add Product" at bounding box center [665, 466] width 399 height 69
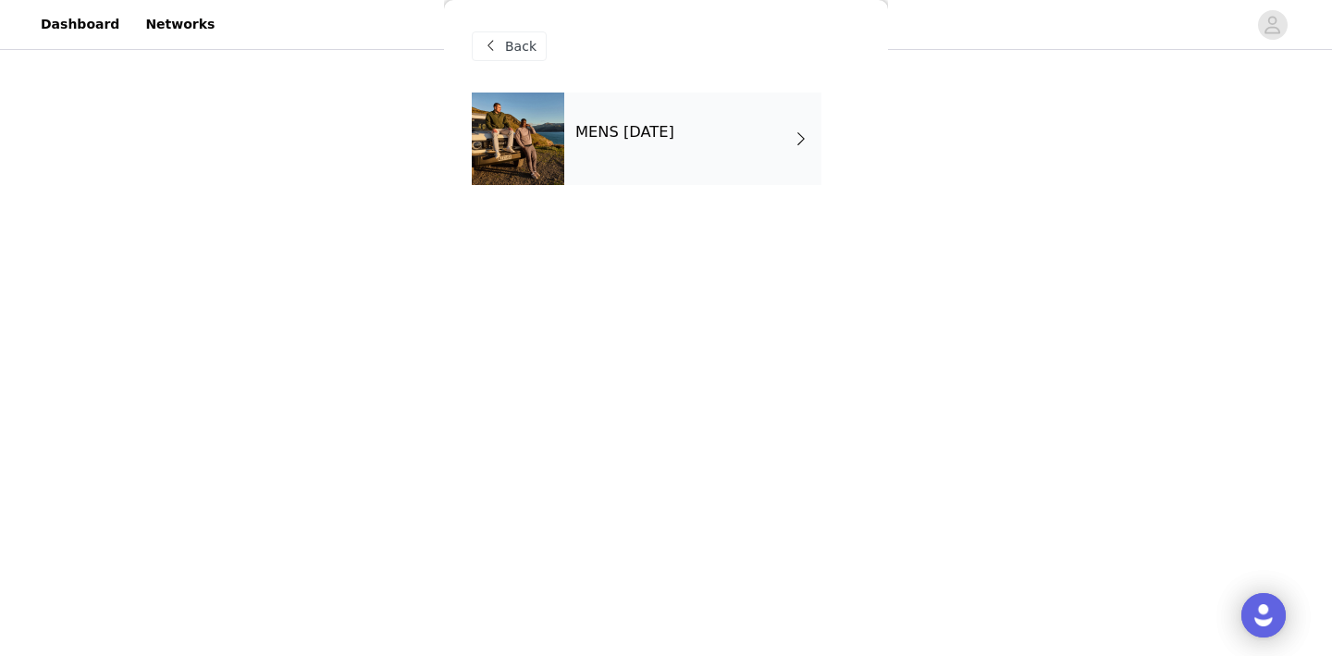
click at [656, 127] on h4 "MENS [DATE]" at bounding box center [624, 132] width 99 height 17
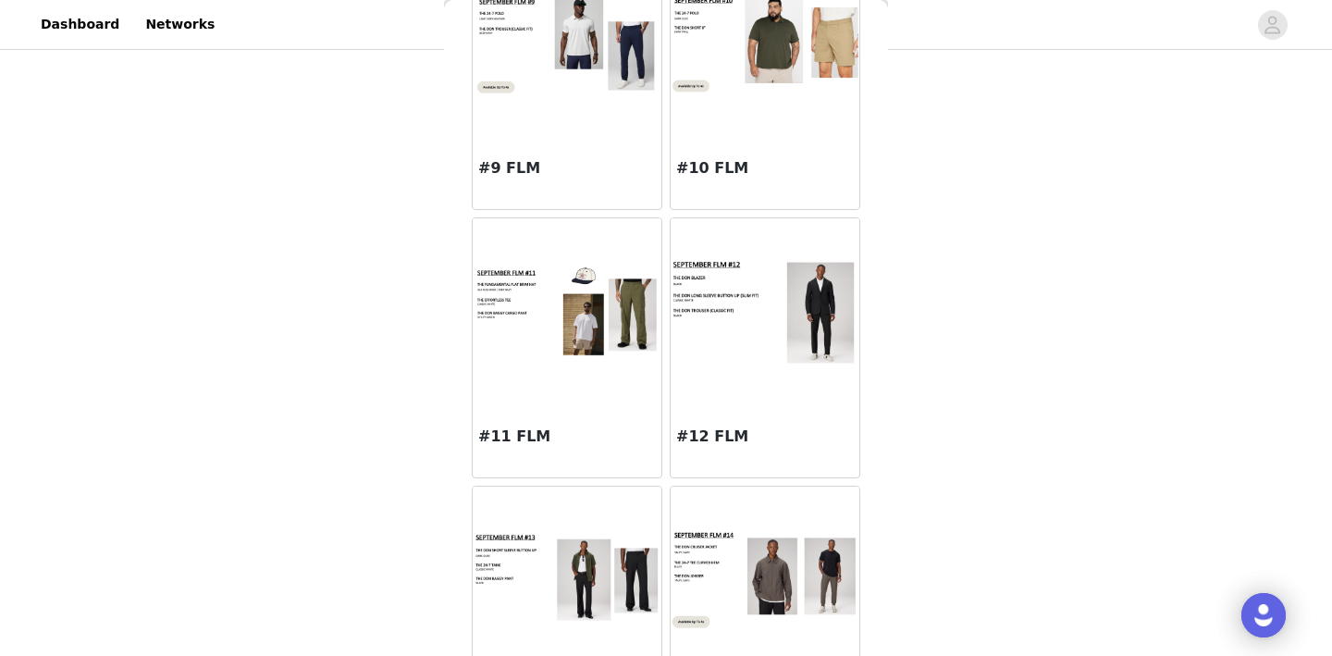
scroll to position [1184, 0]
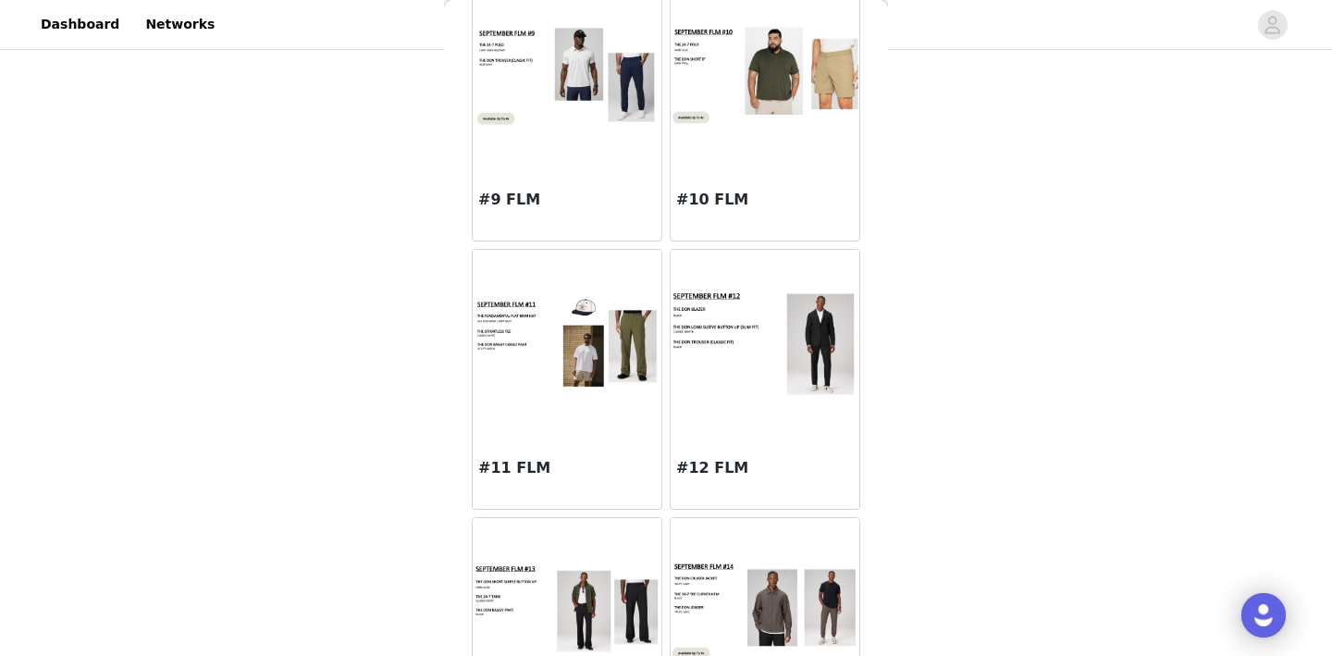
click at [558, 360] on img at bounding box center [566, 342] width 189 height 102
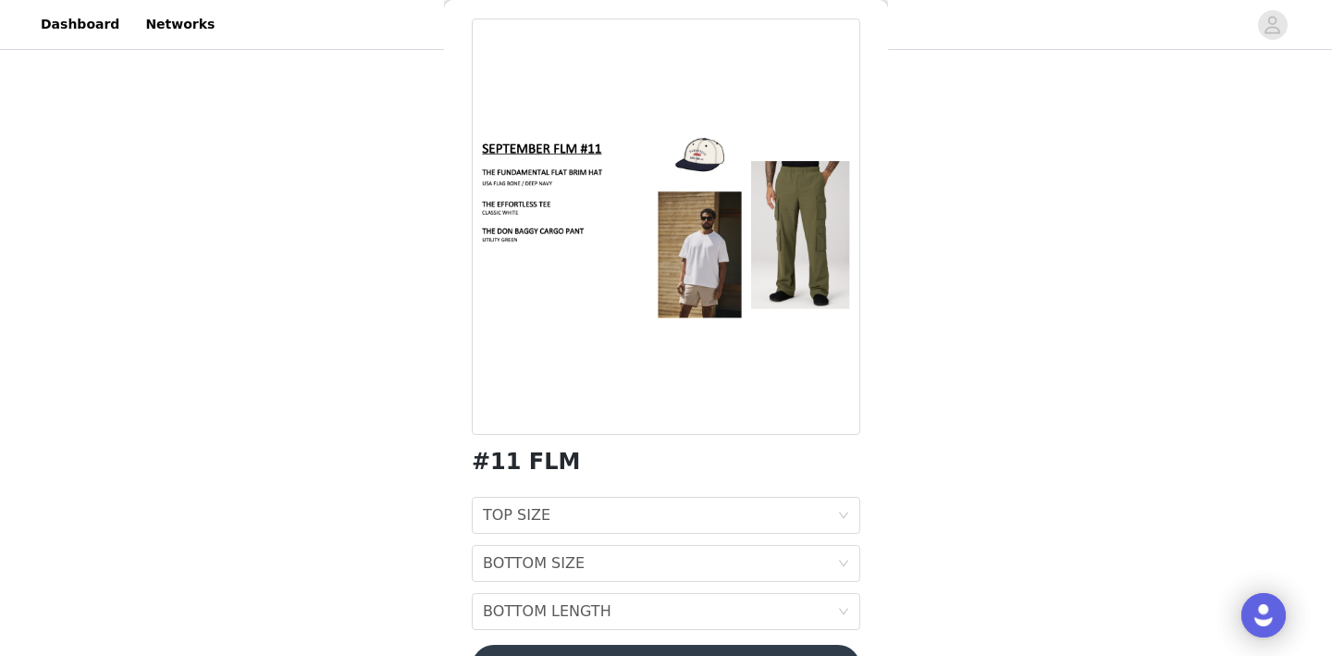
scroll to position [129, 0]
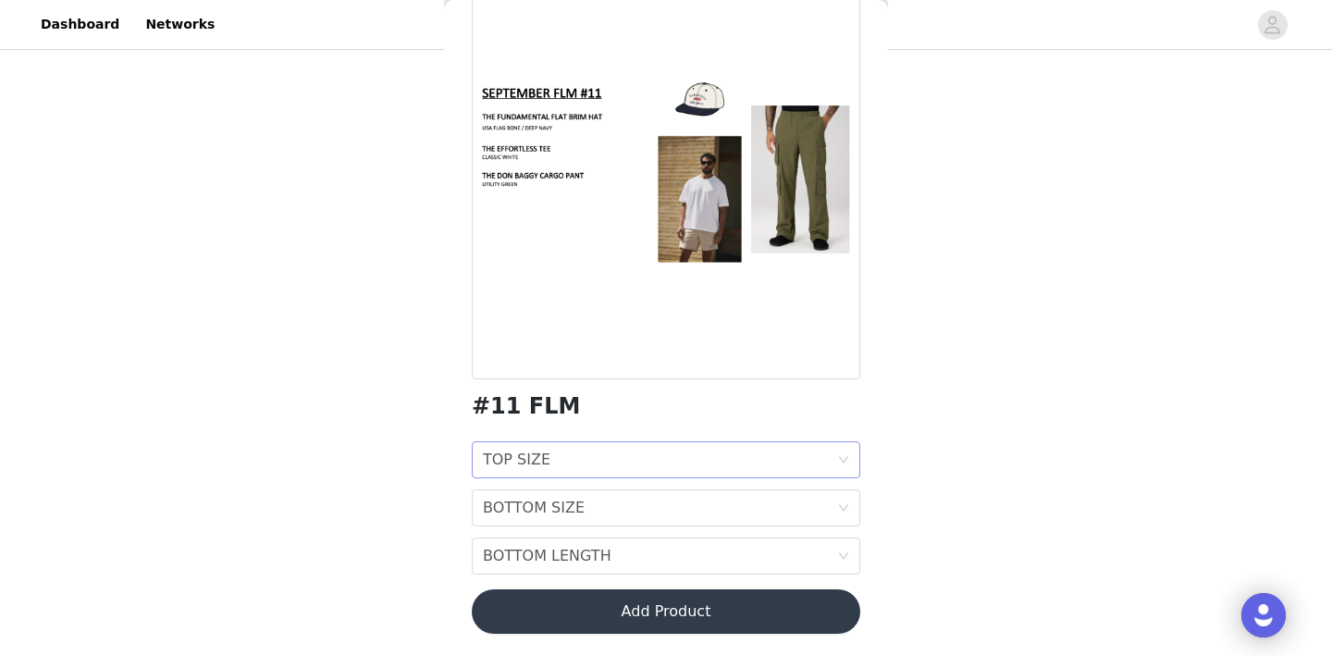
click at [678, 458] on div "TOP SIZE TOP SIZE" at bounding box center [660, 459] width 354 height 35
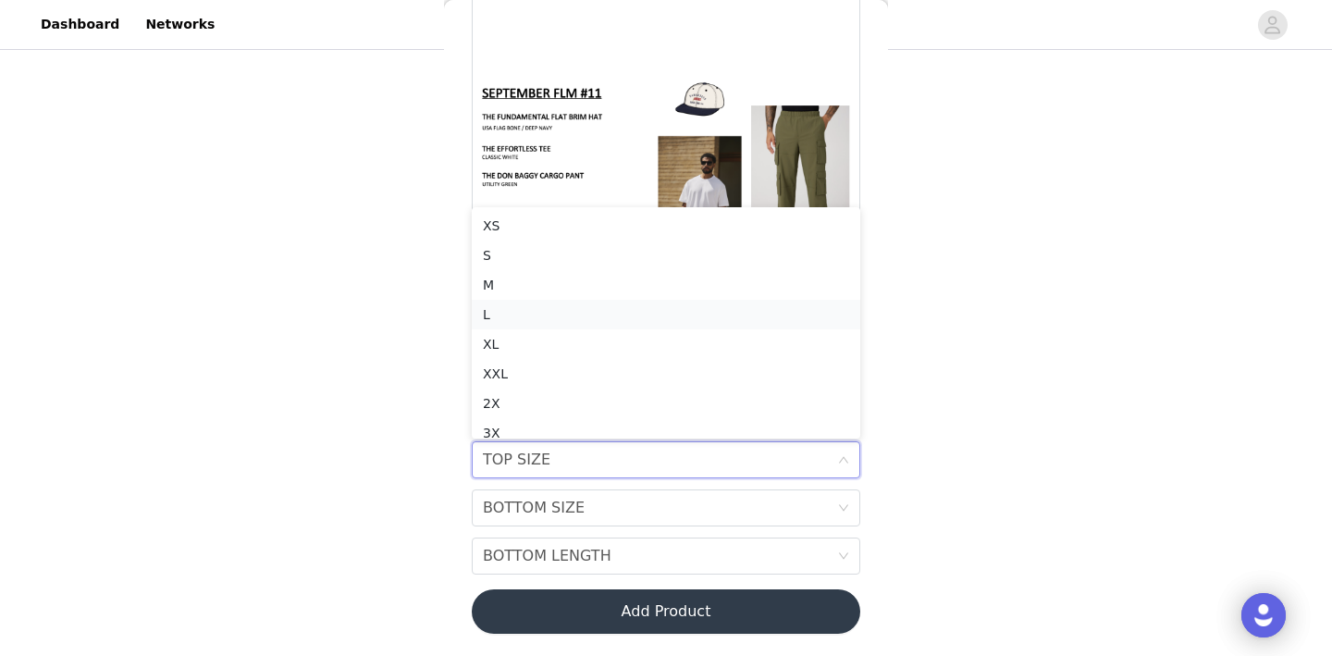
click at [559, 311] on div "L" at bounding box center [666, 314] width 366 height 20
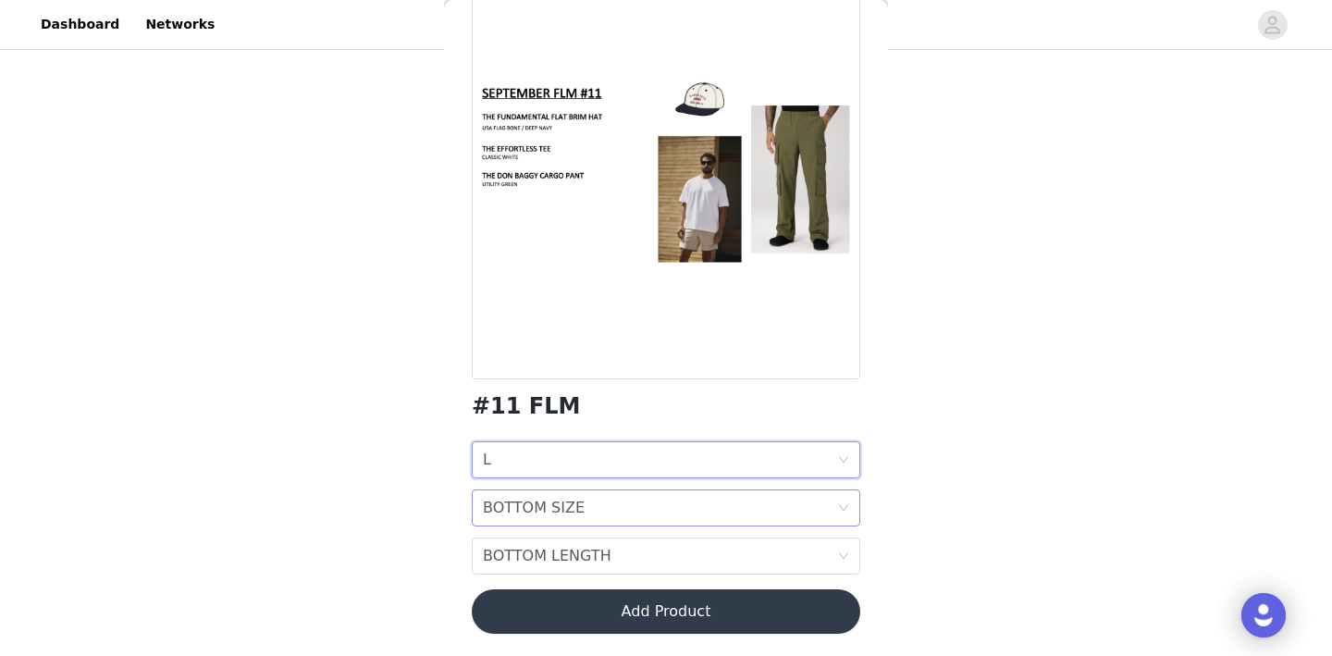
click at [695, 511] on div "BOTTOM SIZE BOTTOM SIZE" at bounding box center [660, 507] width 354 height 35
click at [626, 384] on div "M" at bounding box center [666, 379] width 366 height 20
click at [690, 546] on div "BOTTOM LENGTH BOTTOM LENGTH" at bounding box center [660, 555] width 354 height 35
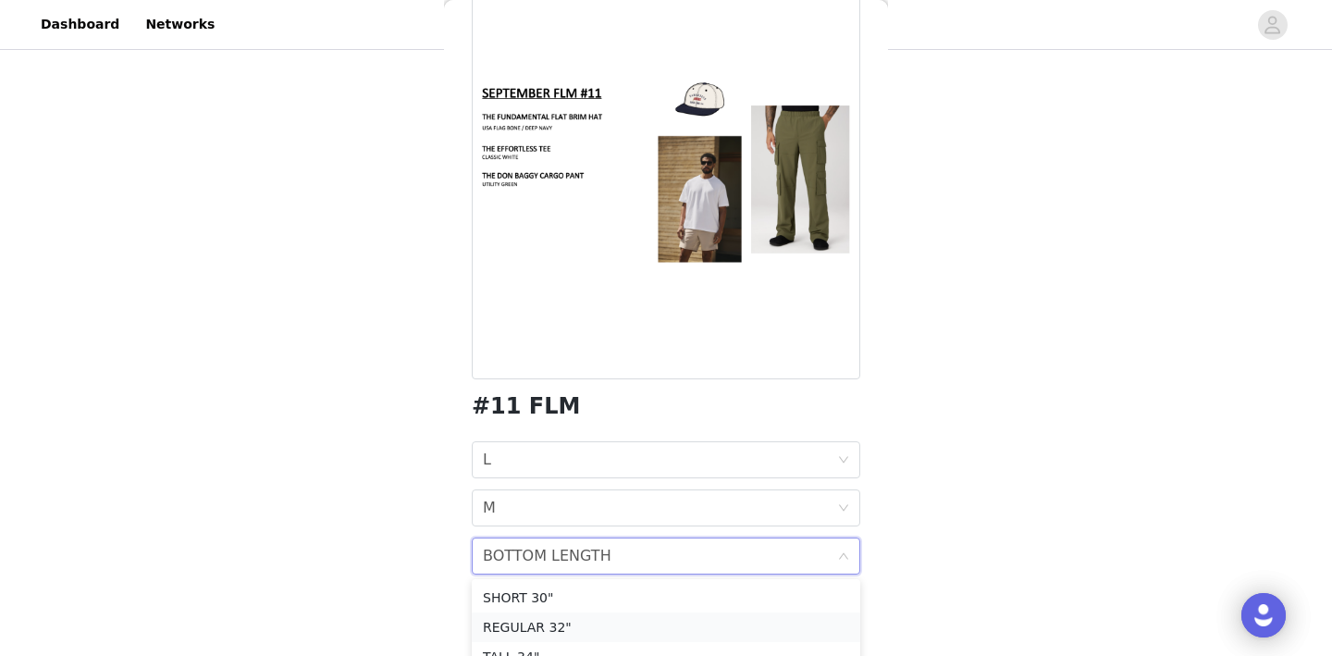
click at [696, 620] on div "REGULAR 32"" at bounding box center [666, 627] width 366 height 20
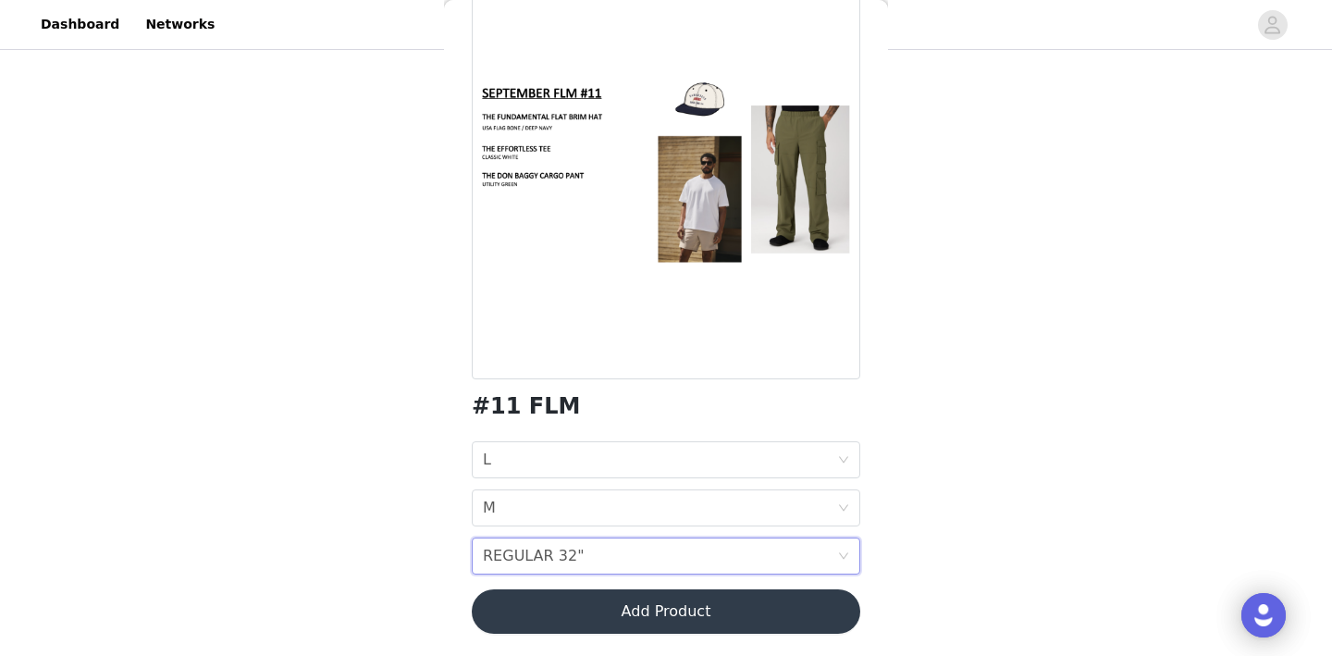
click at [724, 627] on button "Add Product" at bounding box center [666, 611] width 388 height 44
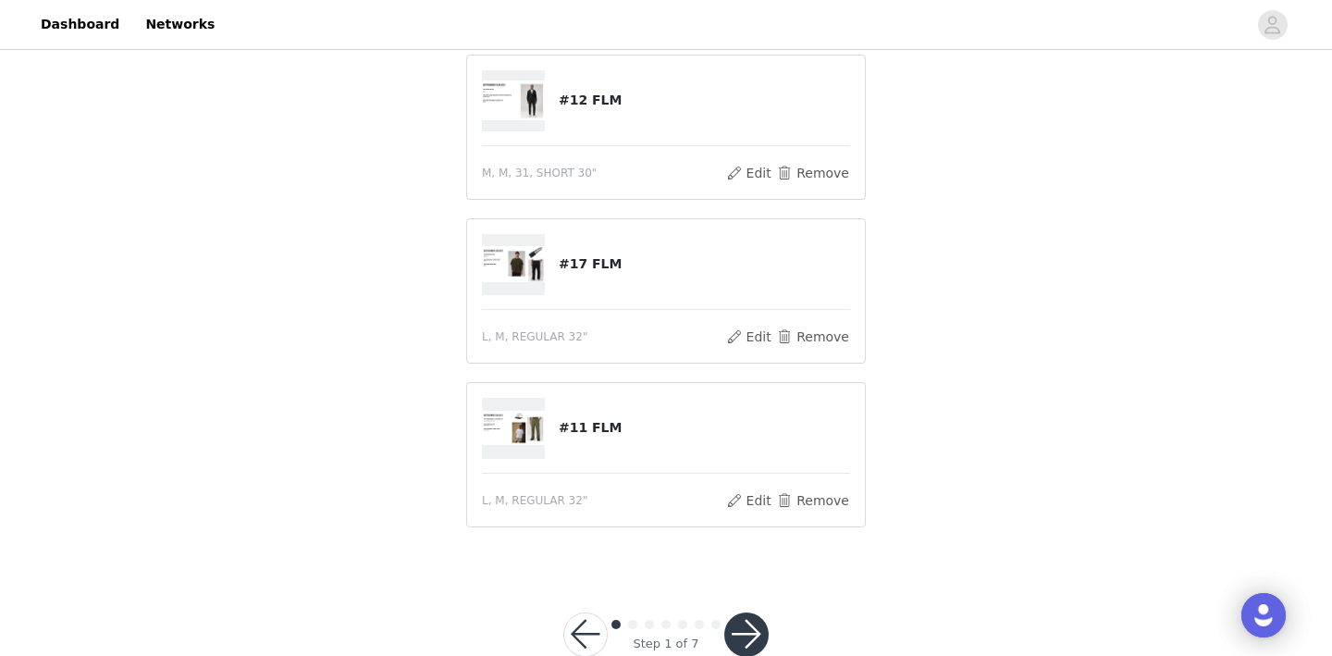
scroll to position [195, 0]
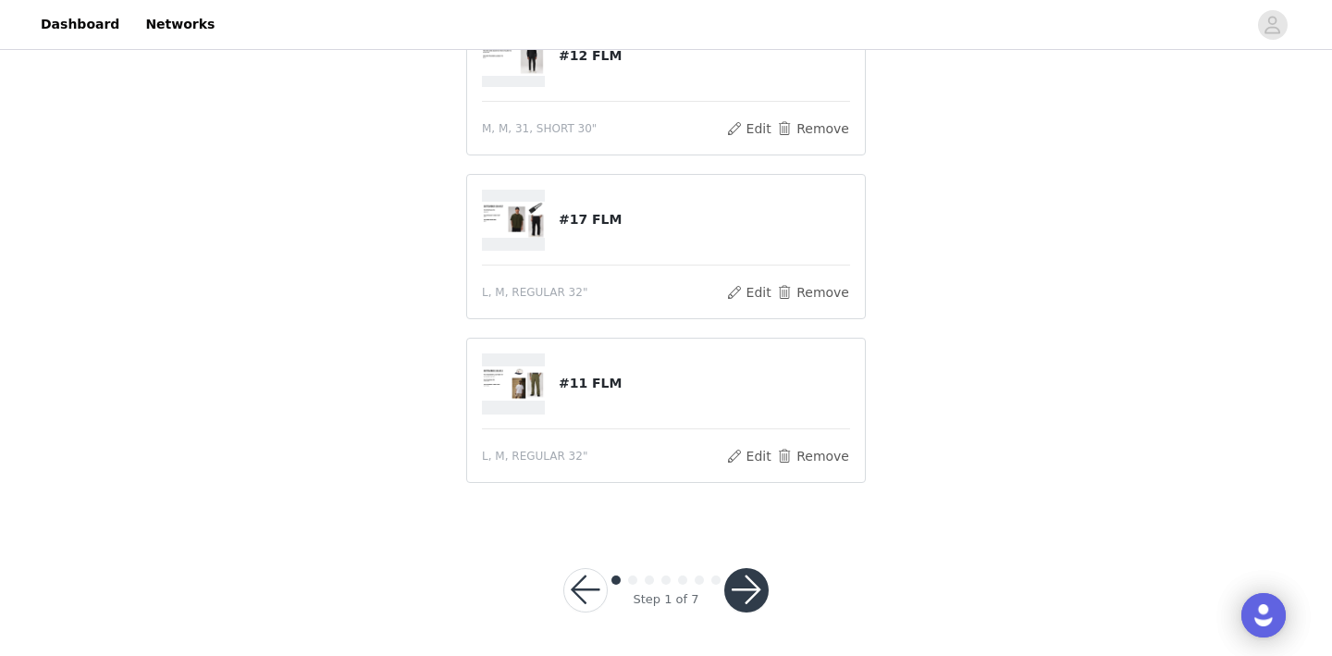
click at [751, 573] on button "button" at bounding box center [746, 590] width 44 height 44
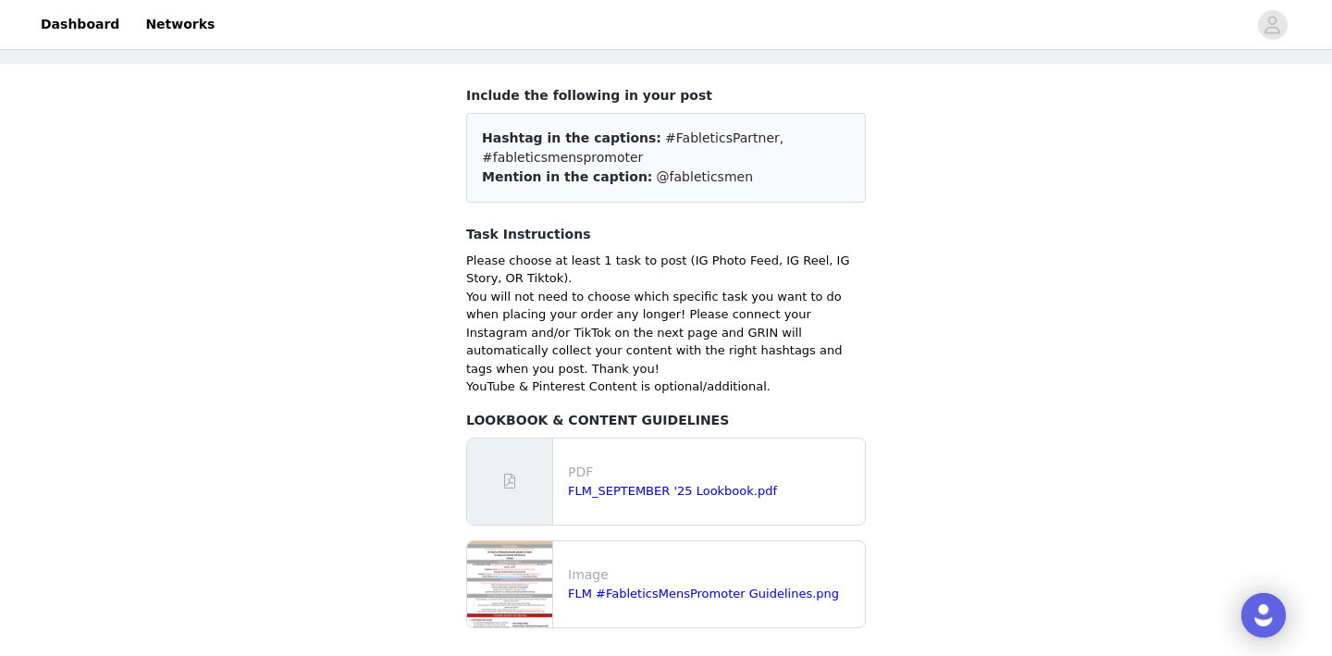
scroll to position [210, 0]
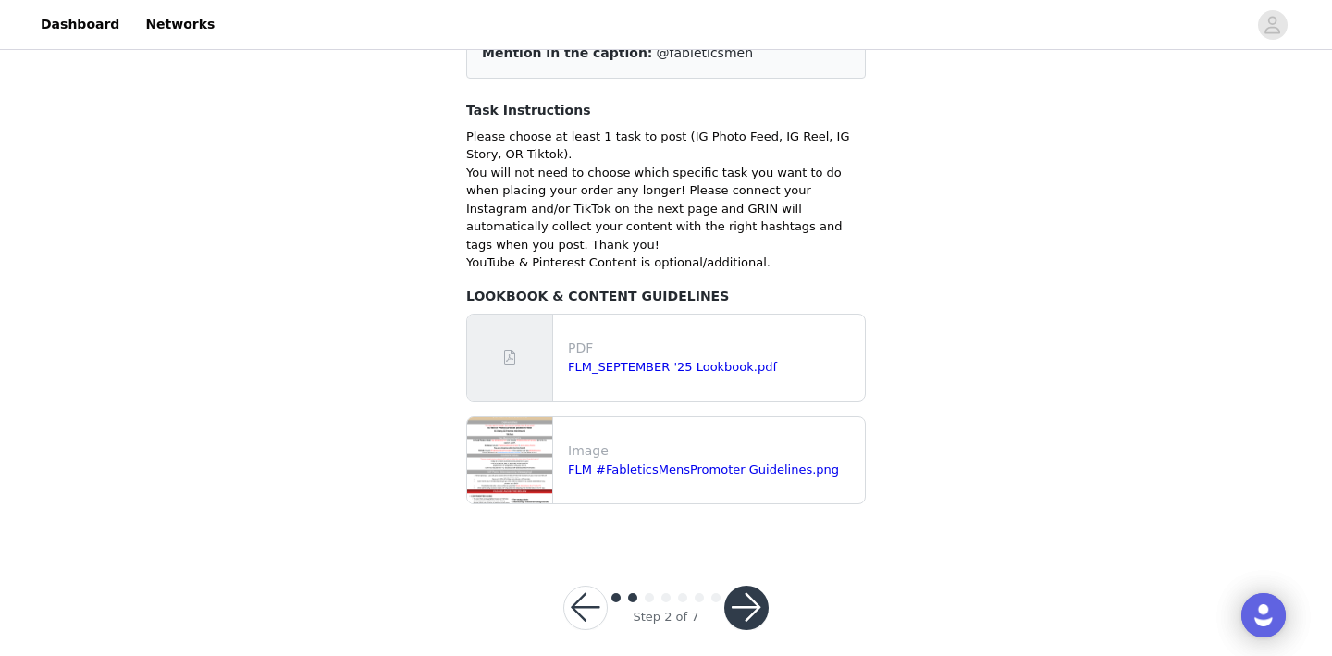
click at [761, 585] on div at bounding box center [746, 607] width 44 height 44
click at [750, 585] on button "button" at bounding box center [746, 607] width 44 height 44
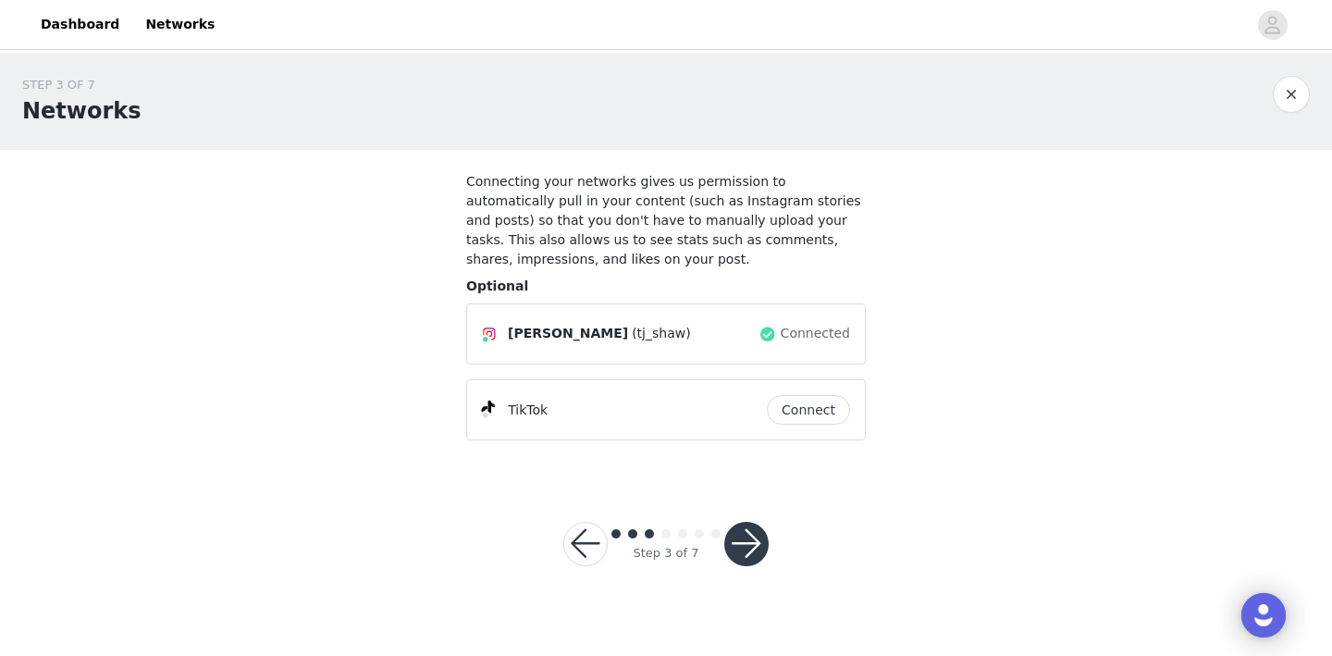
click at [753, 538] on button "button" at bounding box center [746, 544] width 44 height 44
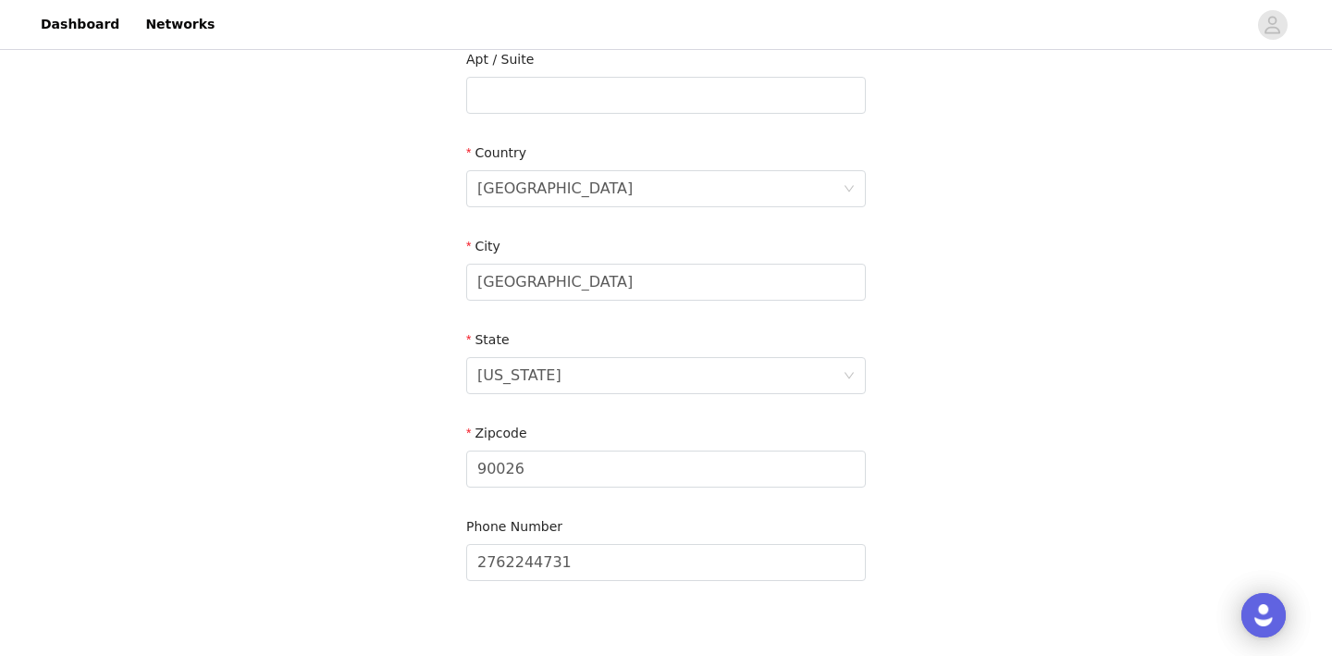
scroll to position [605, 0]
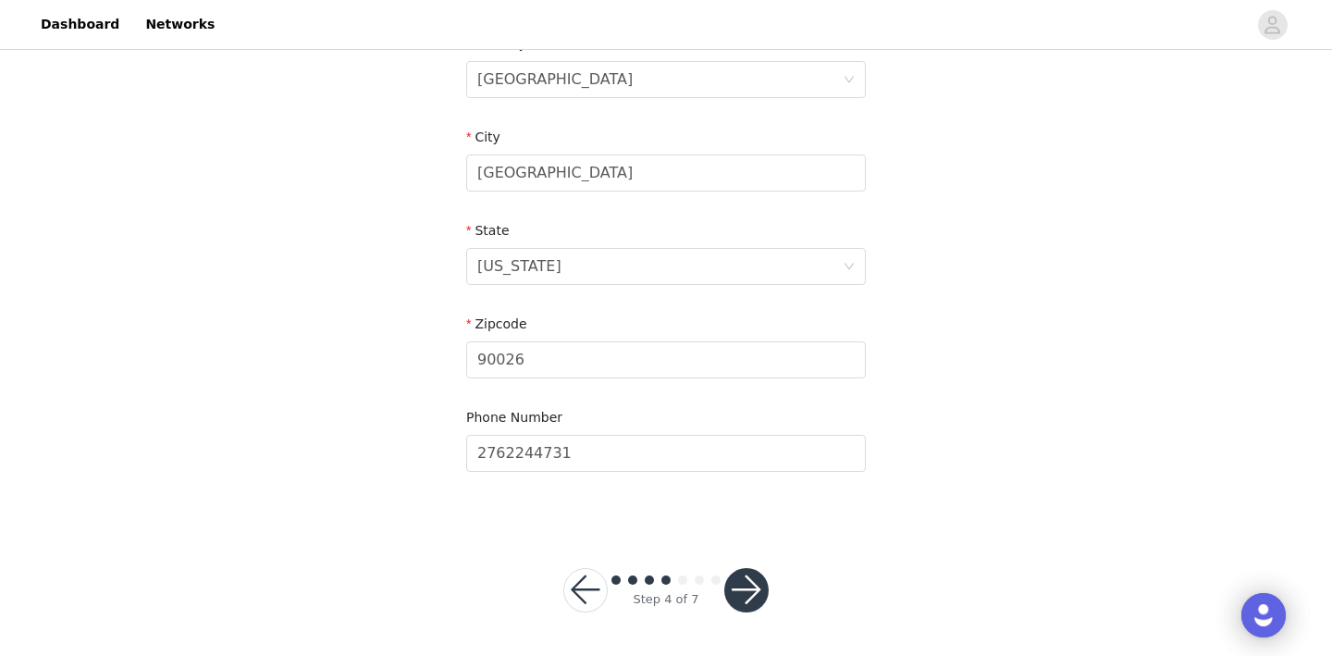
click at [755, 573] on button "button" at bounding box center [746, 590] width 44 height 44
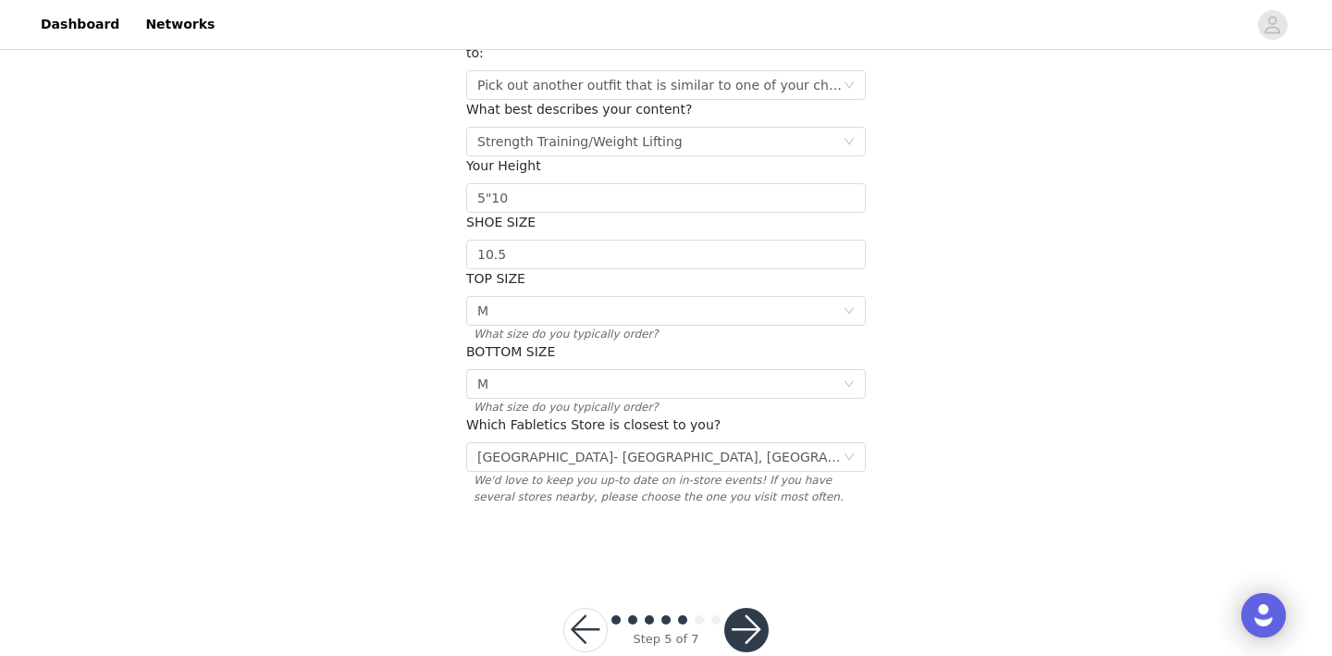
scroll to position [266, 0]
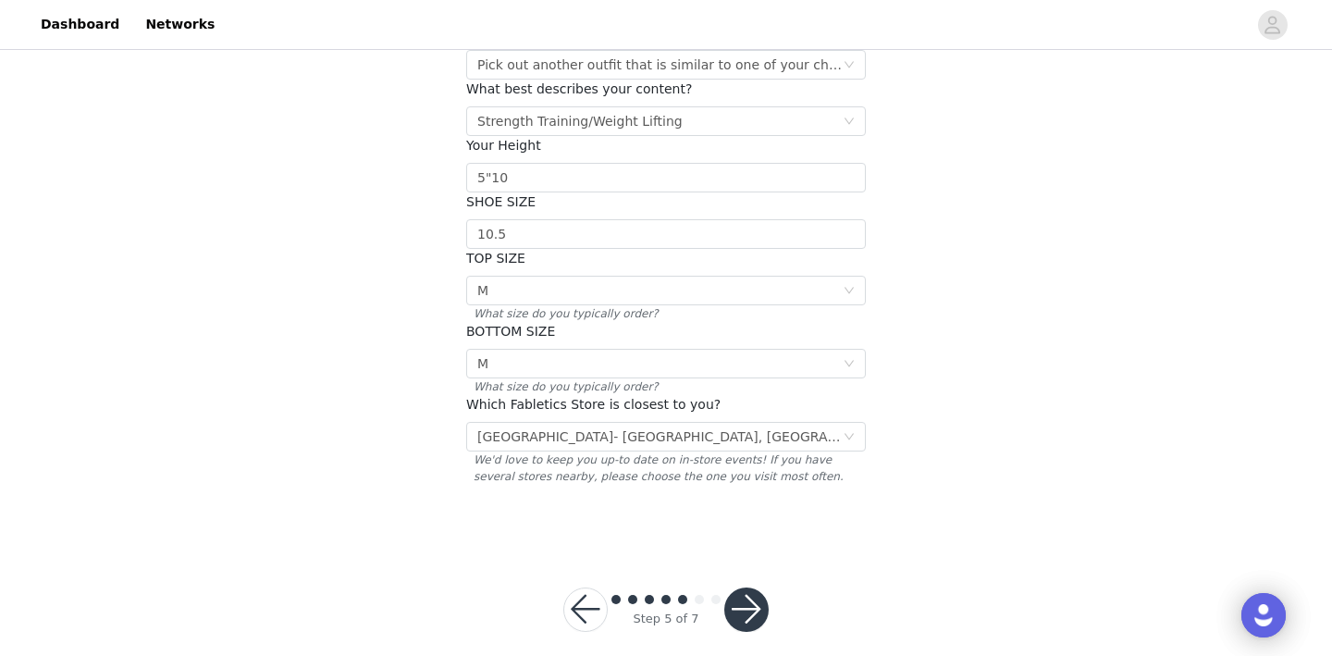
click at [746, 565] on div "Step 5 of 7" at bounding box center [666, 609] width 250 height 89
click at [750, 587] on button "button" at bounding box center [746, 609] width 44 height 44
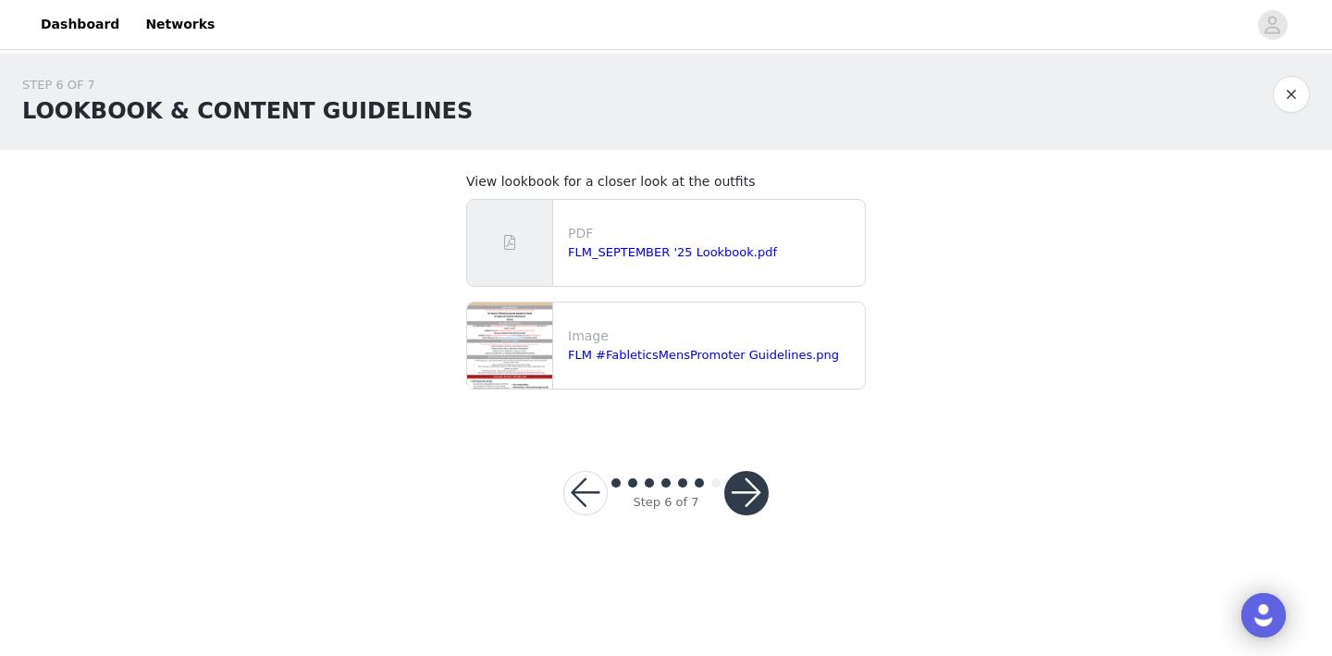
click at [745, 485] on button "button" at bounding box center [746, 493] width 44 height 44
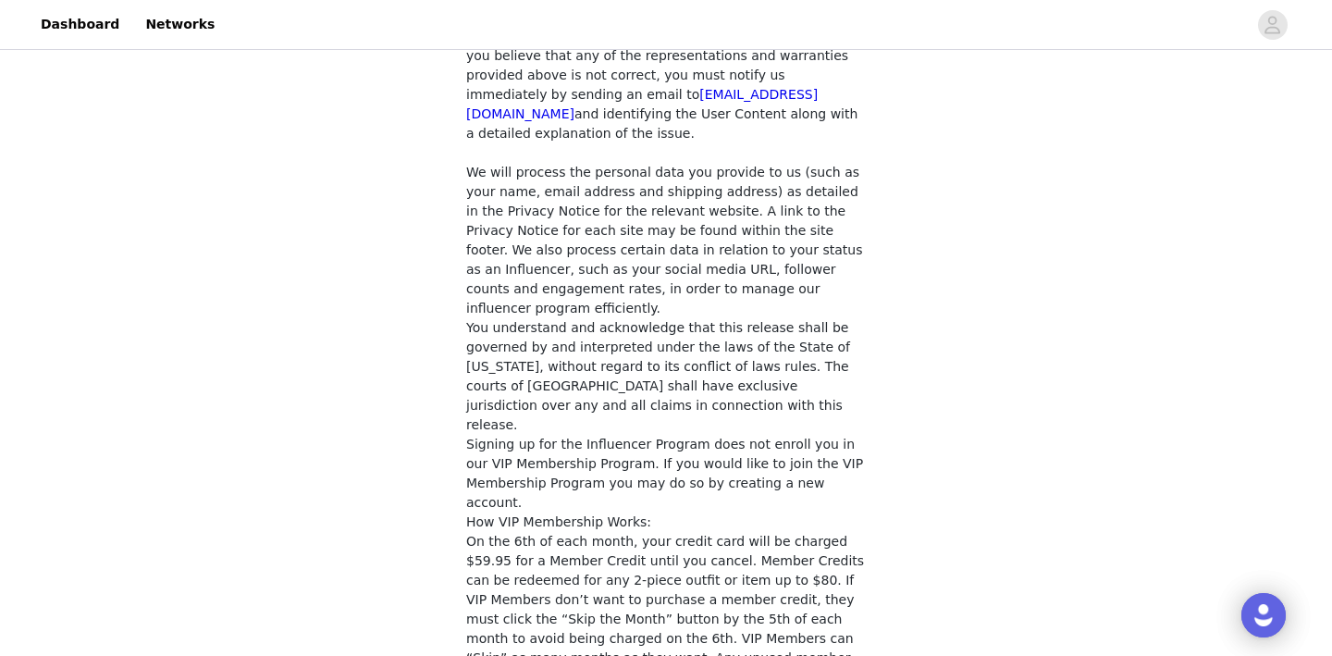
scroll to position [1577, 0]
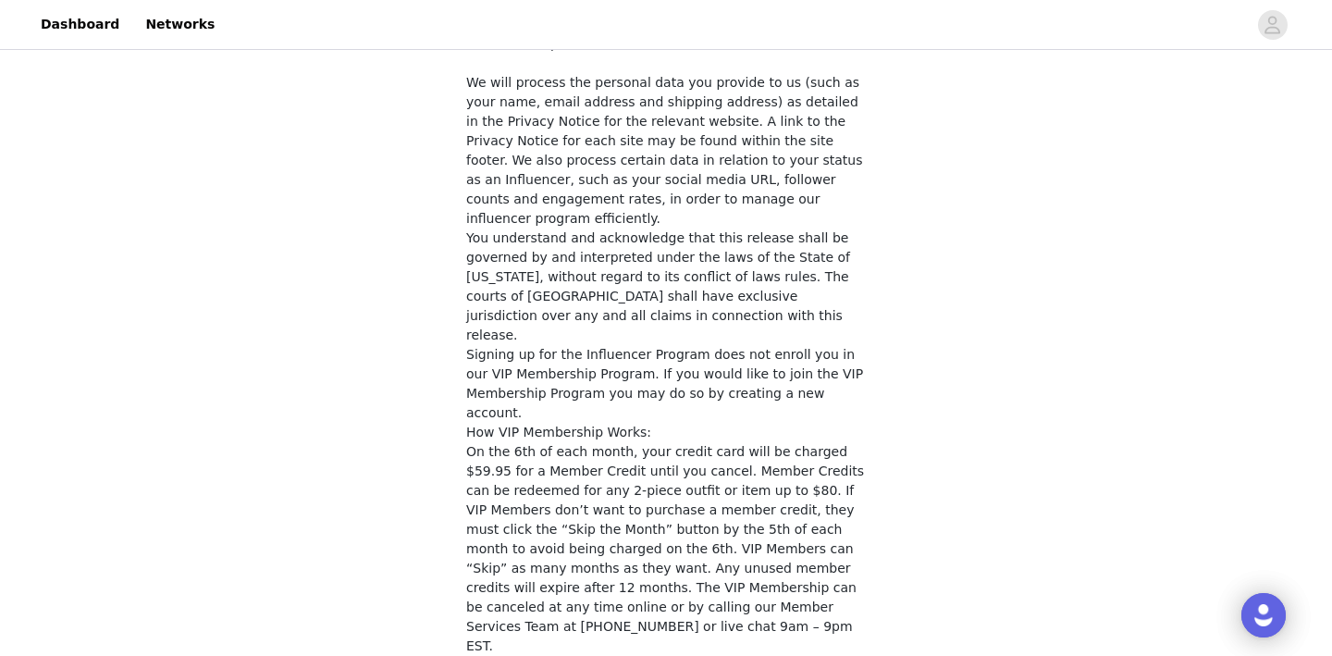
checkbox input "true"
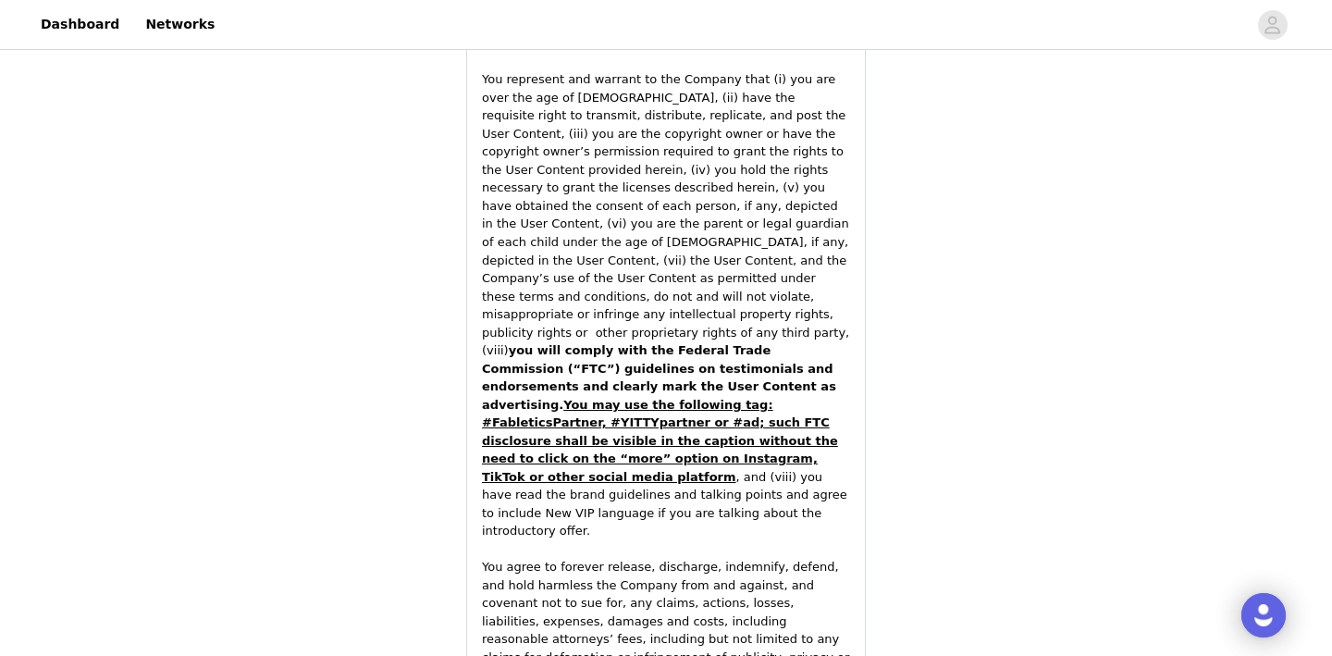
scroll to position [2840, 0]
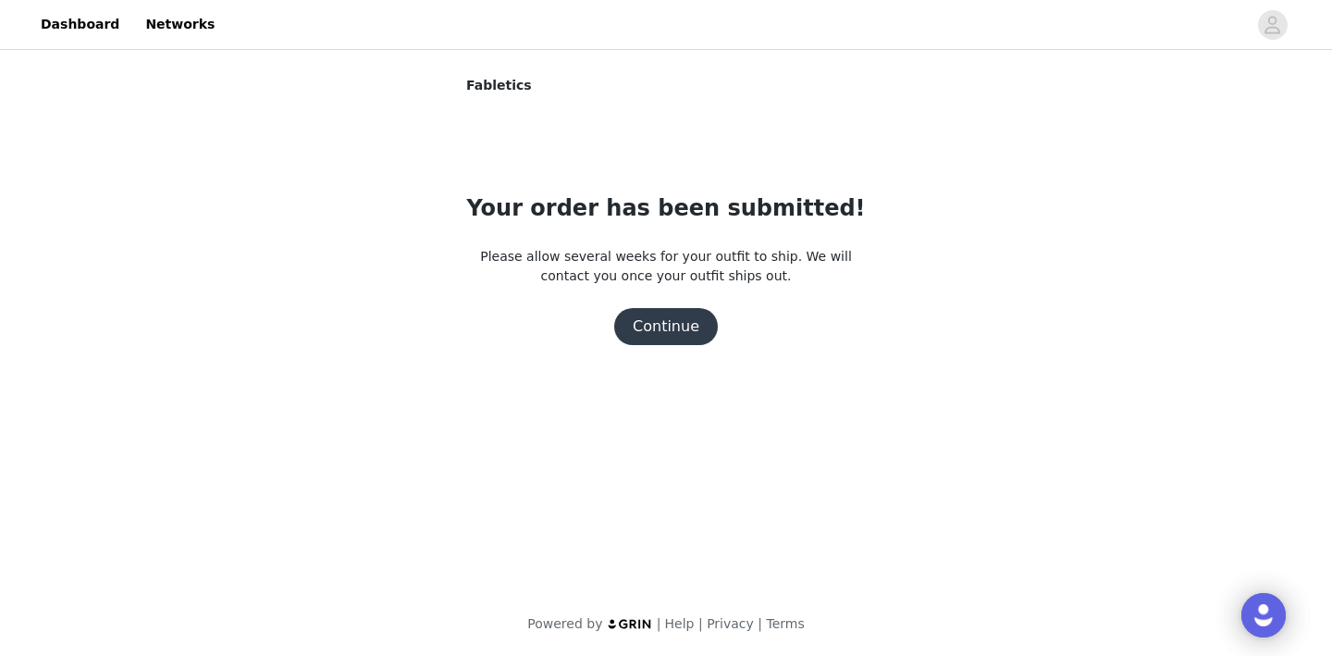
click at [666, 320] on button "Continue" at bounding box center [666, 326] width 104 height 37
